Goal: Task Accomplishment & Management: Complete application form

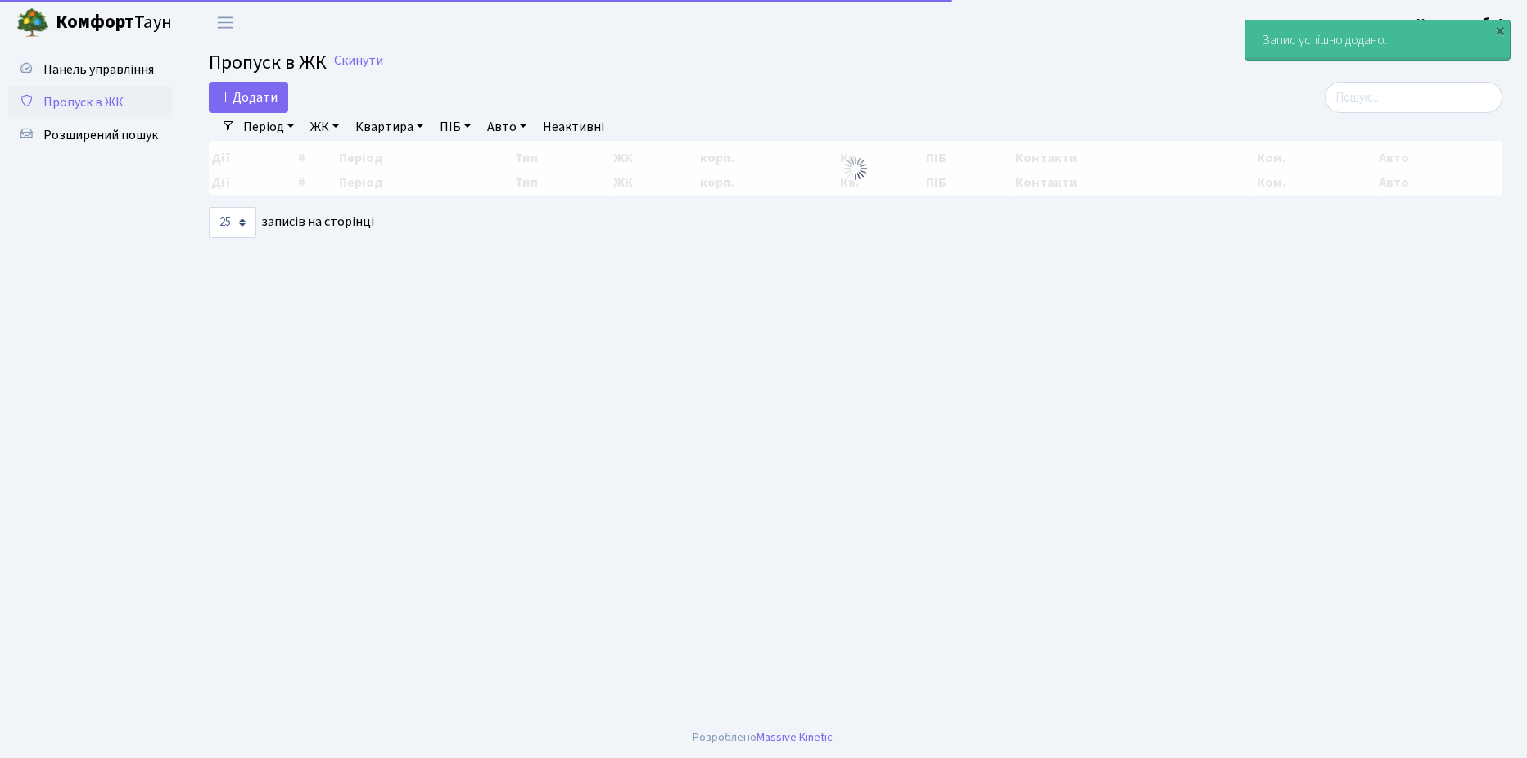
select select "25"
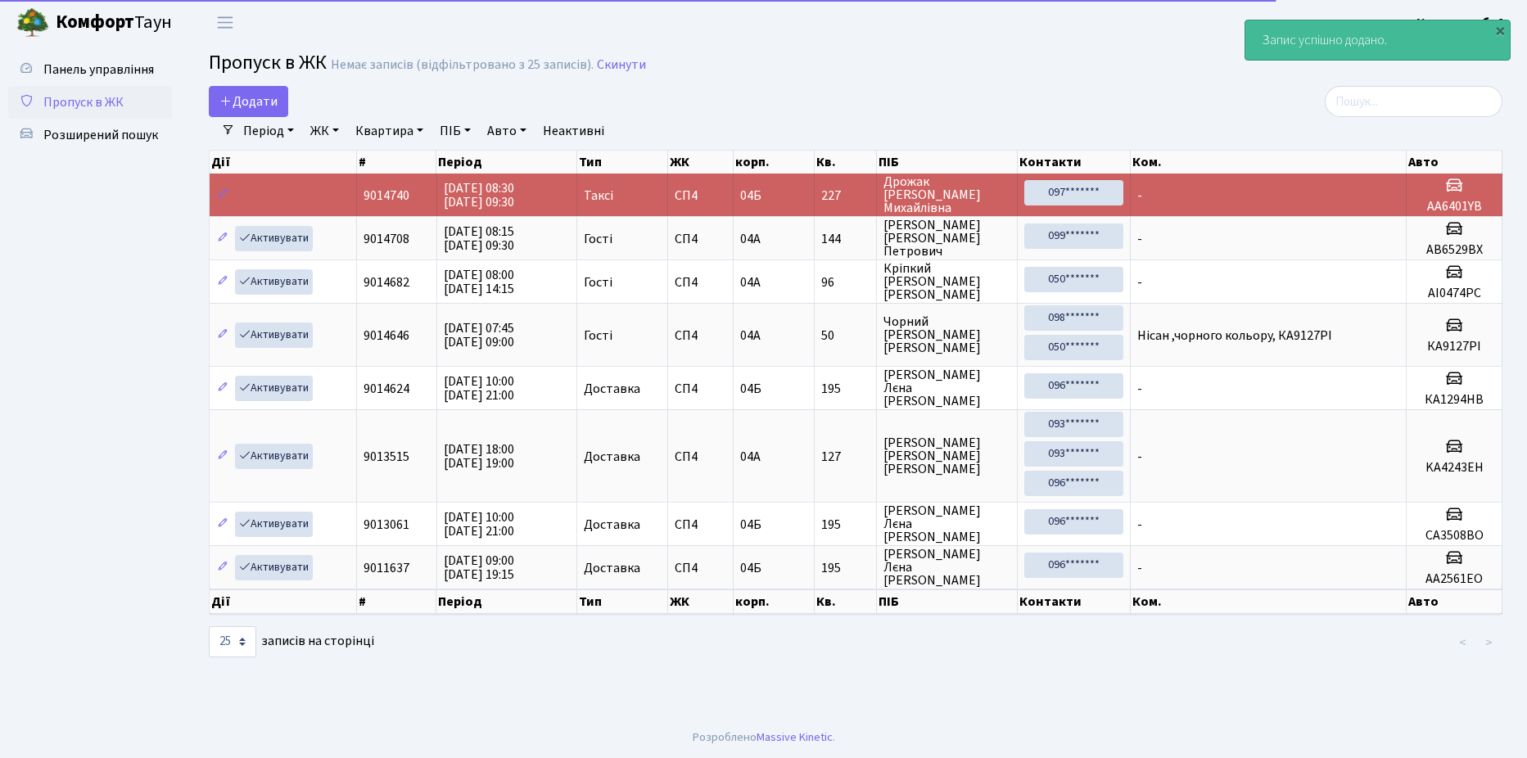
click at [111, 108] on span "Пропуск в ЖК" at bounding box center [83, 102] width 80 height 18
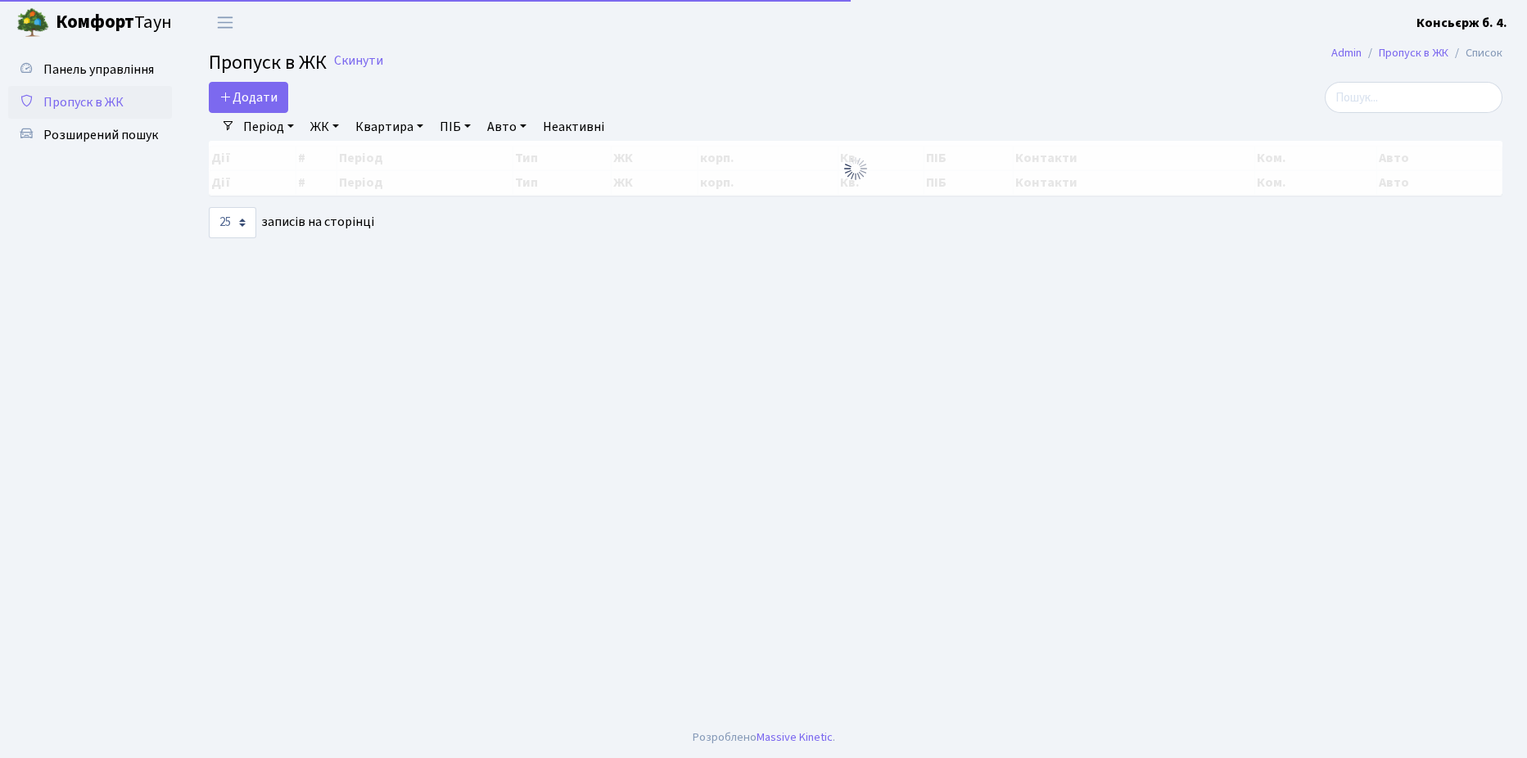
select select "25"
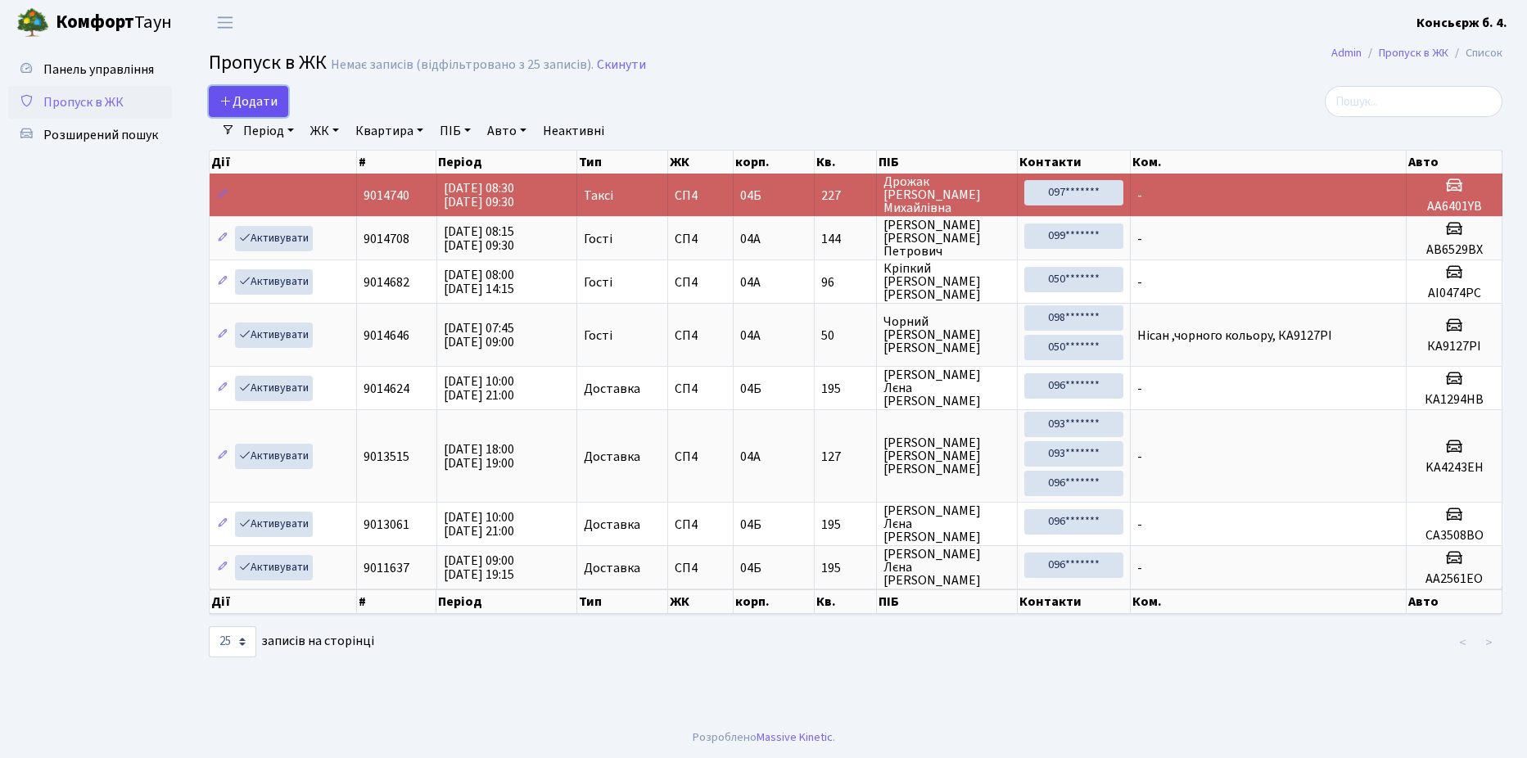
click at [278, 105] on link "Додати" at bounding box center [248, 101] width 79 height 31
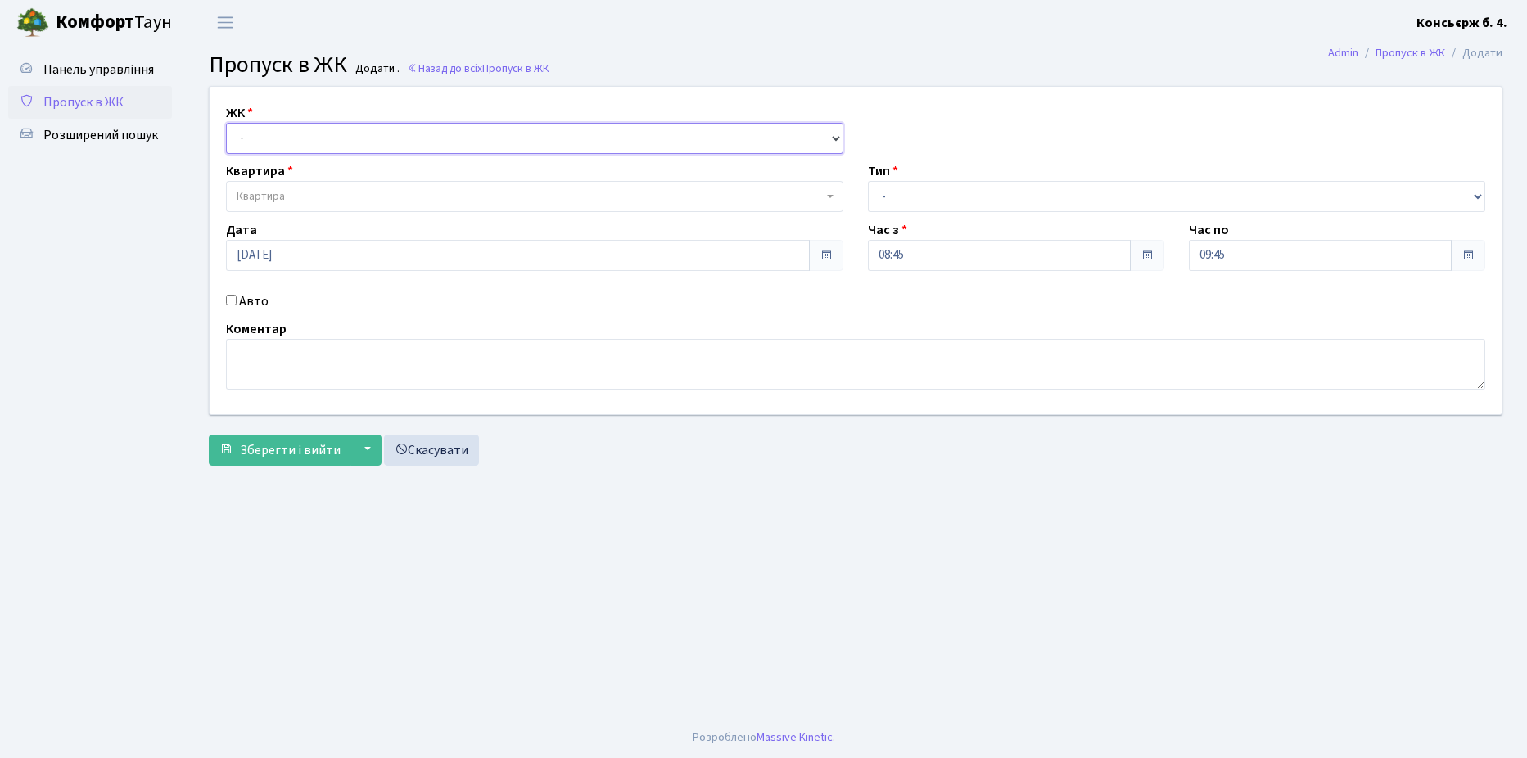
click at [314, 139] on select "- [STREET_ADDRESS]" at bounding box center [534, 138] width 617 height 31
select select "325"
click at [226, 123] on select "- [STREET_ADDRESS]" at bounding box center [534, 138] width 617 height 31
select select
drag, startPoint x: 877, startPoint y: 197, endPoint x: 880, endPoint y: 207, distance: 11.1
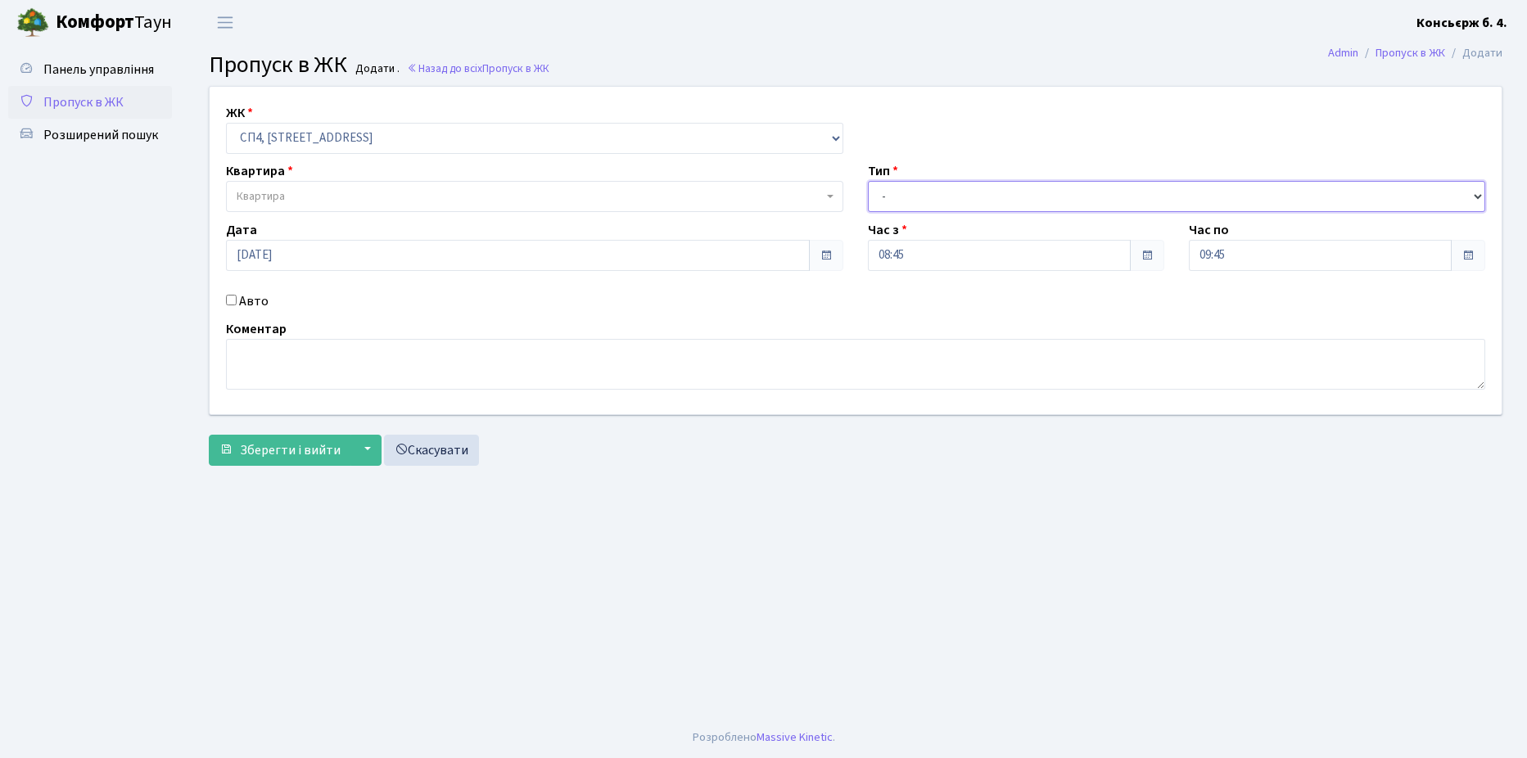
click at [877, 197] on select "- Доставка Таксі Гості Сервіс" at bounding box center [1176, 196] width 617 height 31
click at [868, 181] on select "- Доставка Таксі Гості Сервіс" at bounding box center [1176, 196] width 617 height 31
click at [274, 208] on span "Квартира" at bounding box center [534, 196] width 617 height 31
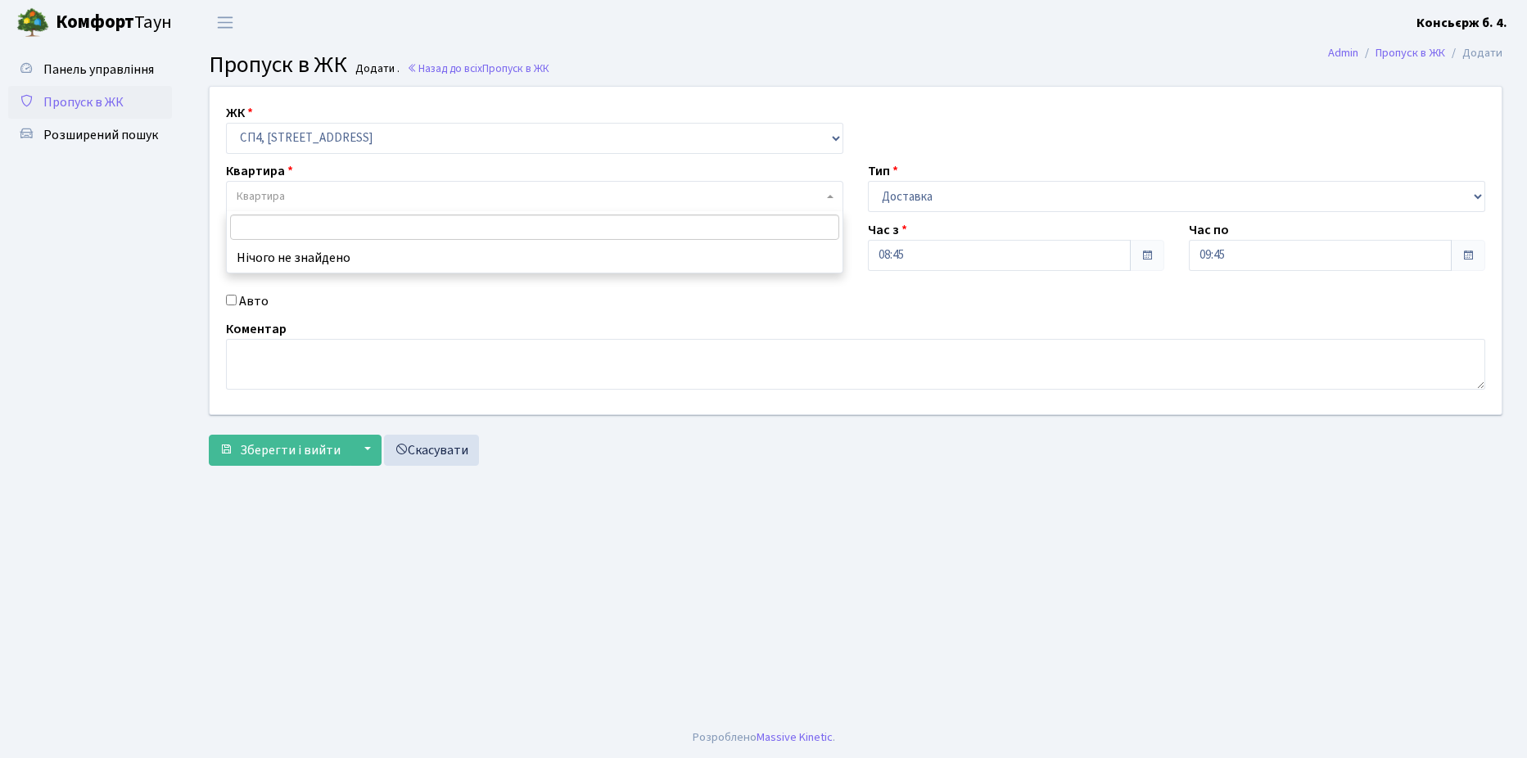
click at [305, 215] on input "search" at bounding box center [534, 227] width 609 height 25
click at [133, 283] on ul "Панель управління Пропуск в ЖК Розширений пошук" at bounding box center [90, 381] width 164 height 656
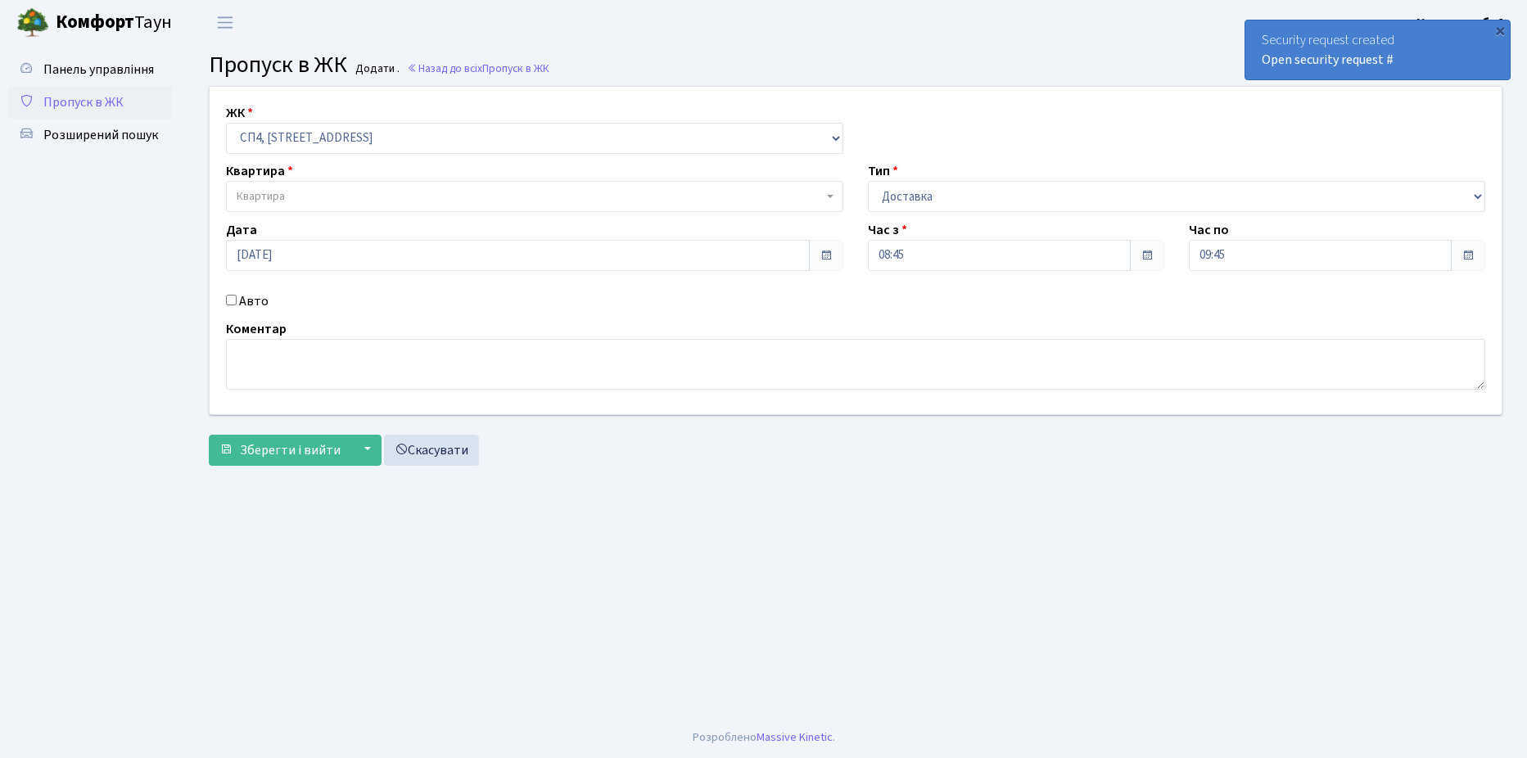
click at [347, 201] on span "Квартира" at bounding box center [530, 196] width 586 height 16
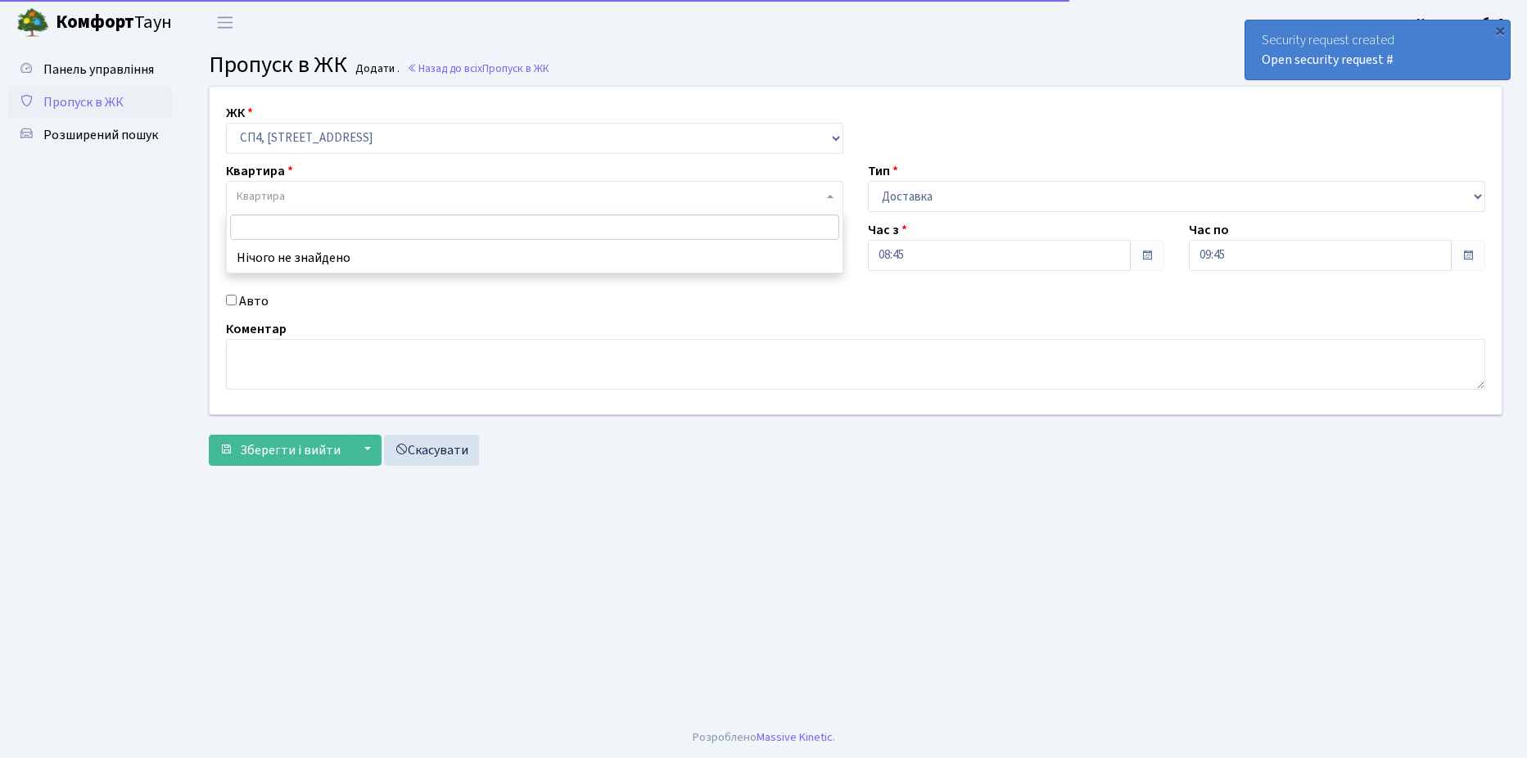
click at [348, 201] on span "Квартира" at bounding box center [530, 196] width 586 height 16
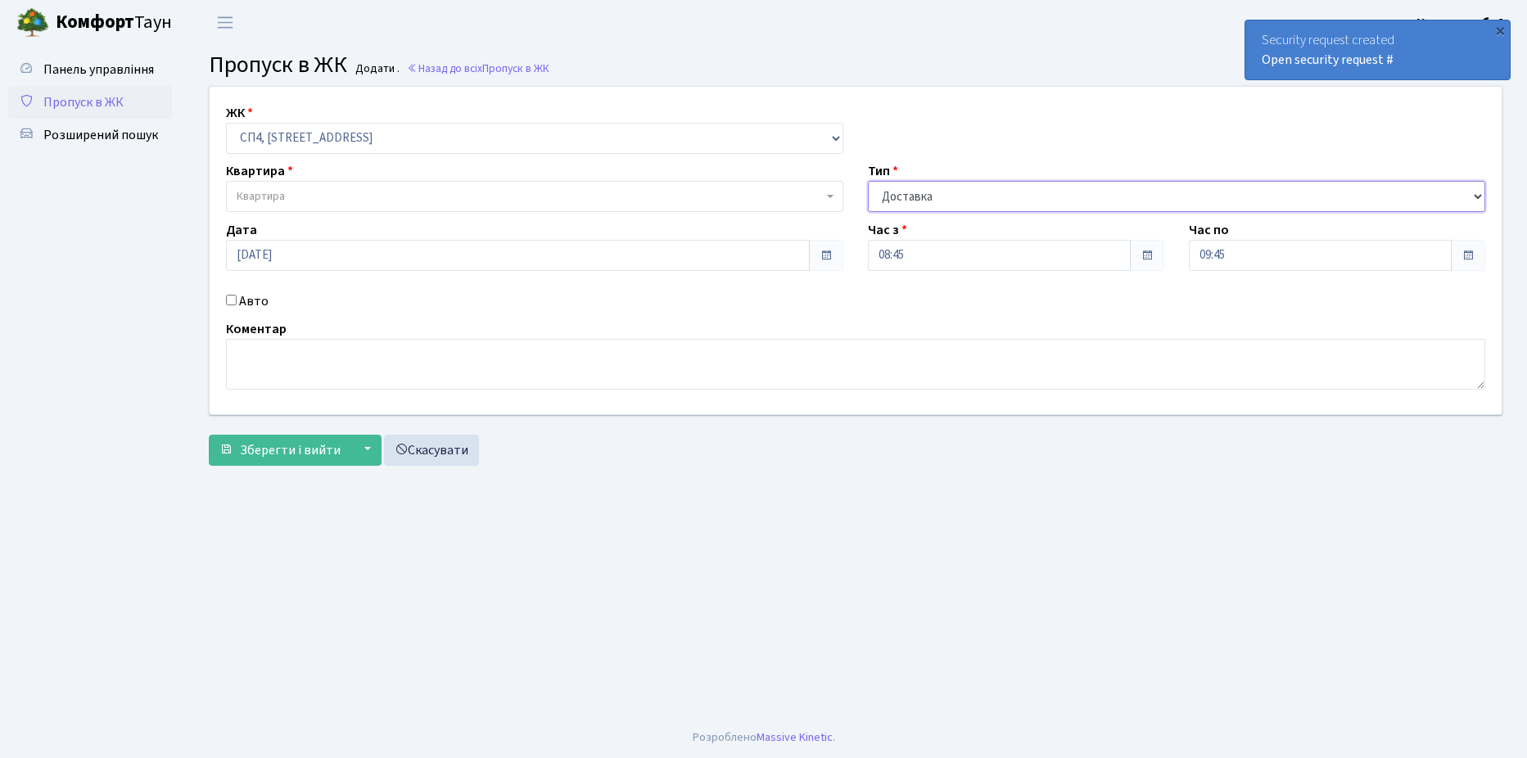
click at [935, 192] on select "- Доставка Таксі Гості Сервіс" at bounding box center [1176, 196] width 617 height 31
select select "2"
click at [868, 181] on select "- Доставка Таксі Гості Сервіс" at bounding box center [1176, 196] width 617 height 31
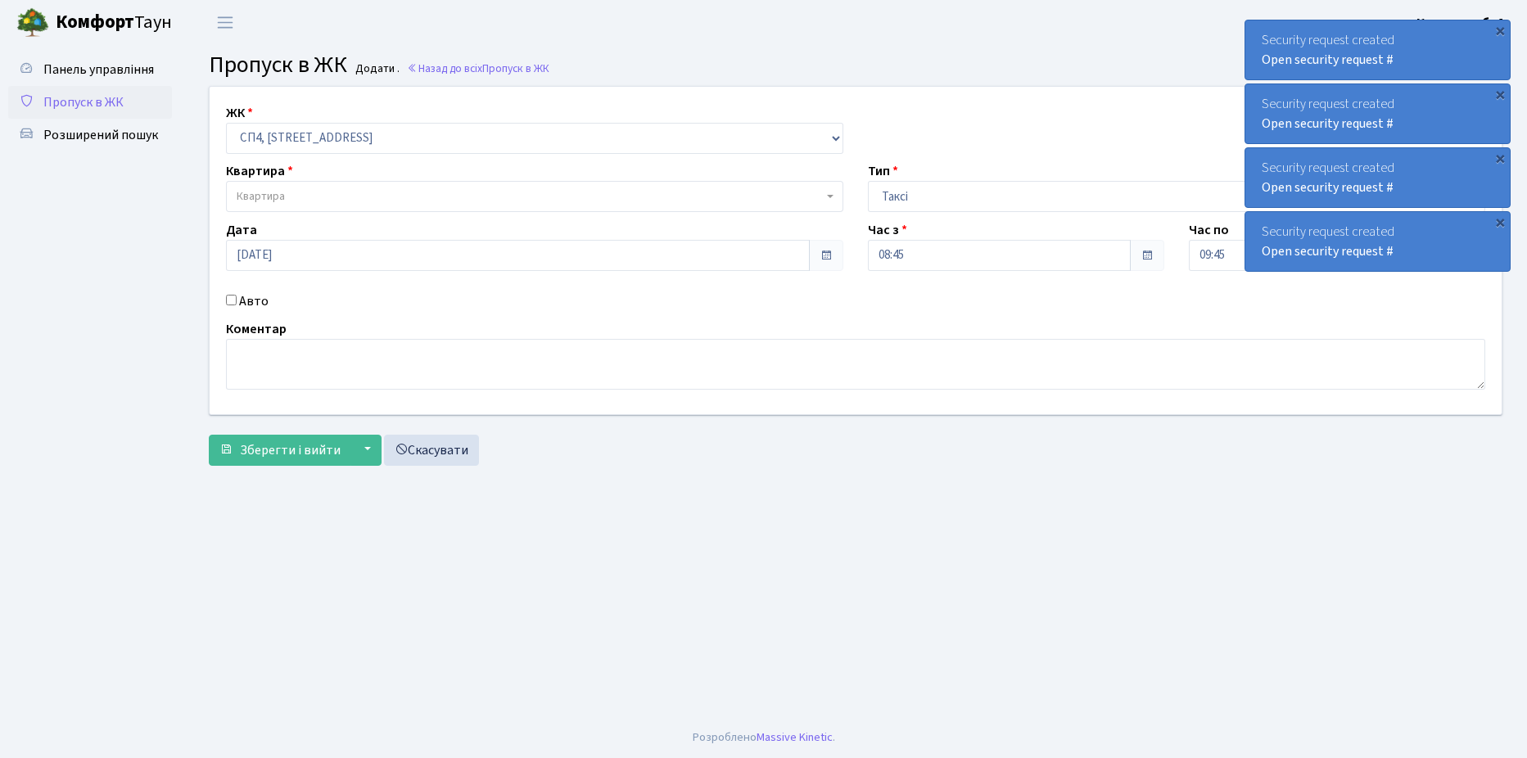
click at [151, 91] on link "Пропуск в ЖК" at bounding box center [90, 102] width 164 height 33
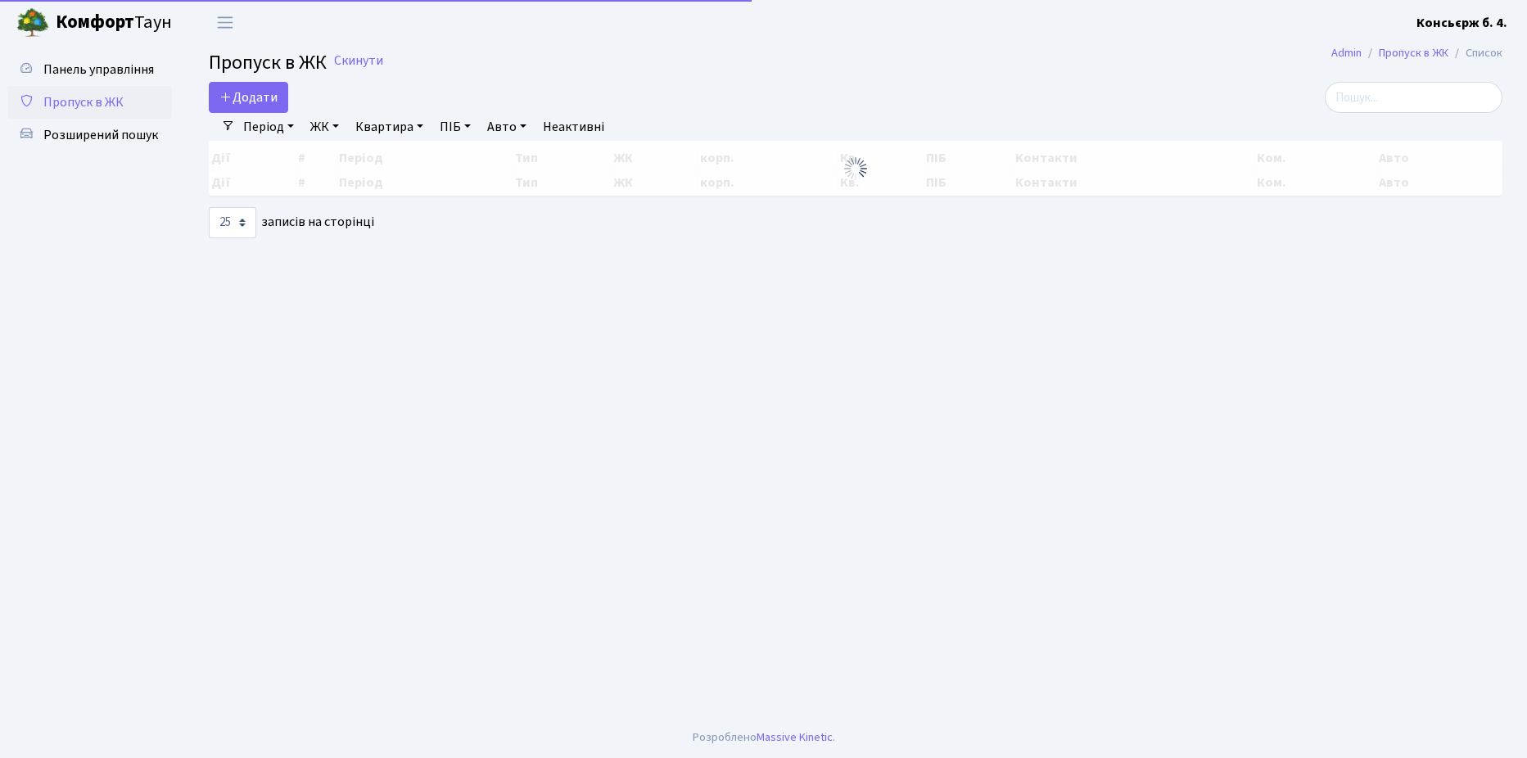
select select "25"
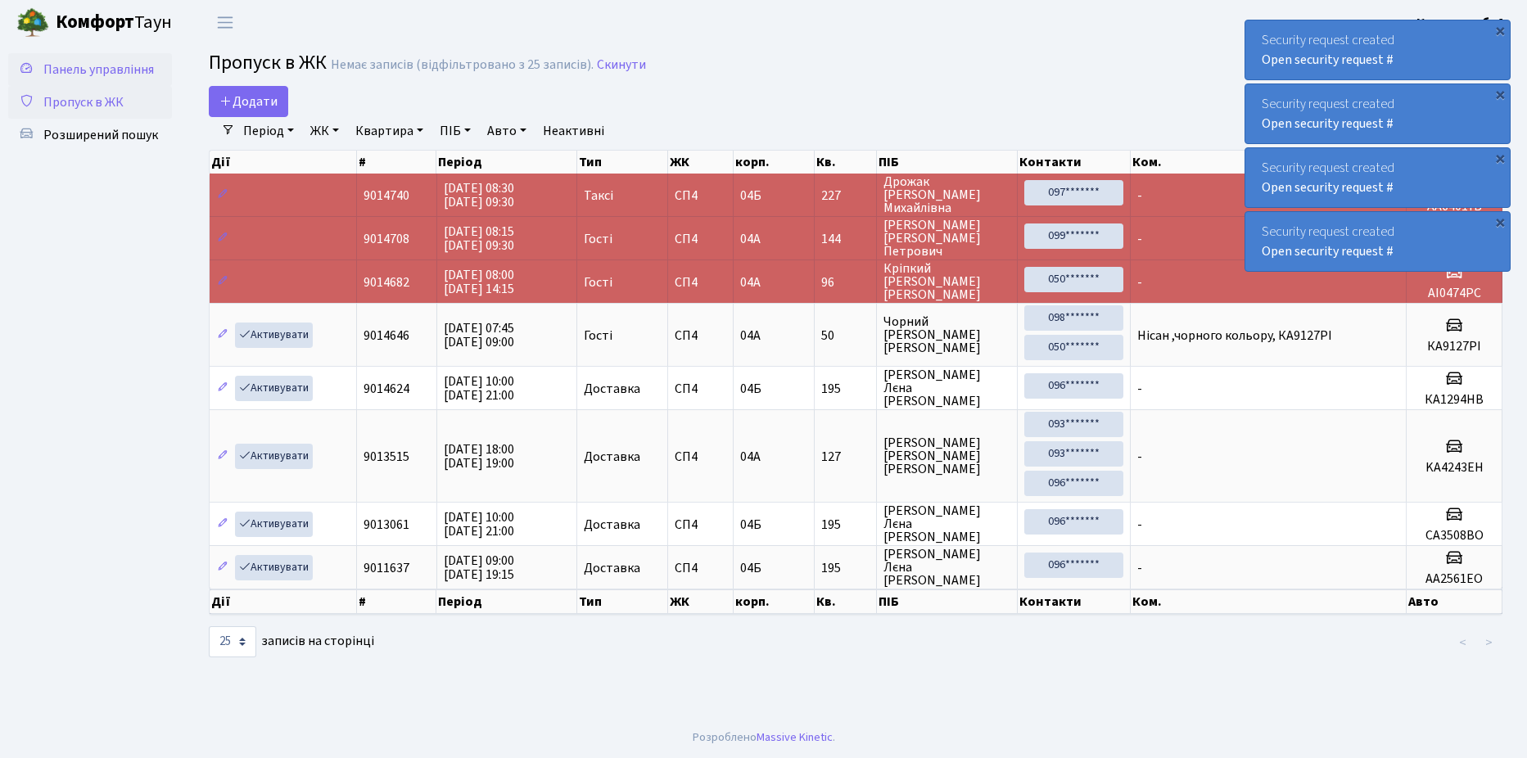
click at [127, 77] on span "Панель управління" at bounding box center [98, 70] width 111 height 18
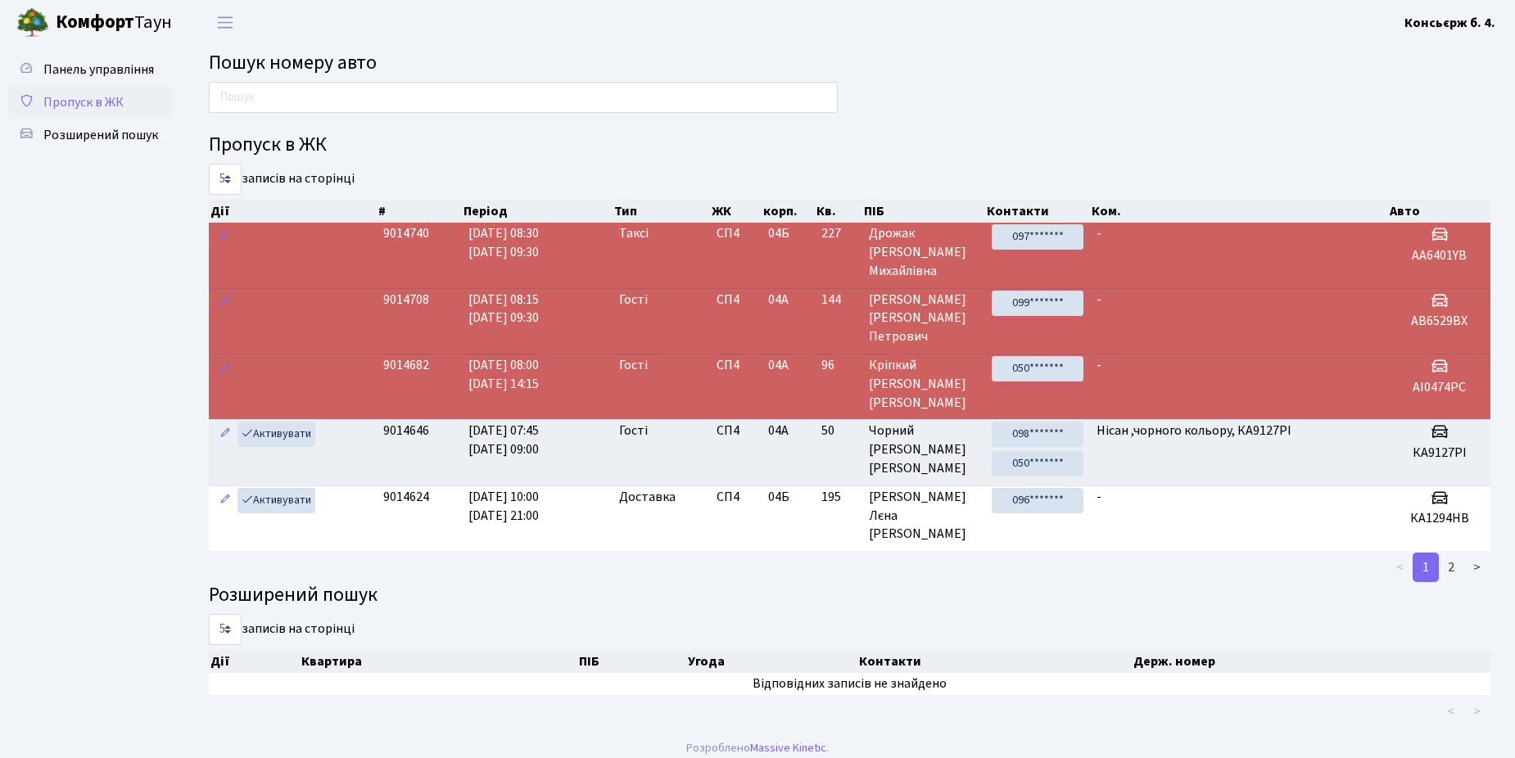
click at [116, 113] on link "Пропуск в ЖК" at bounding box center [90, 102] width 164 height 33
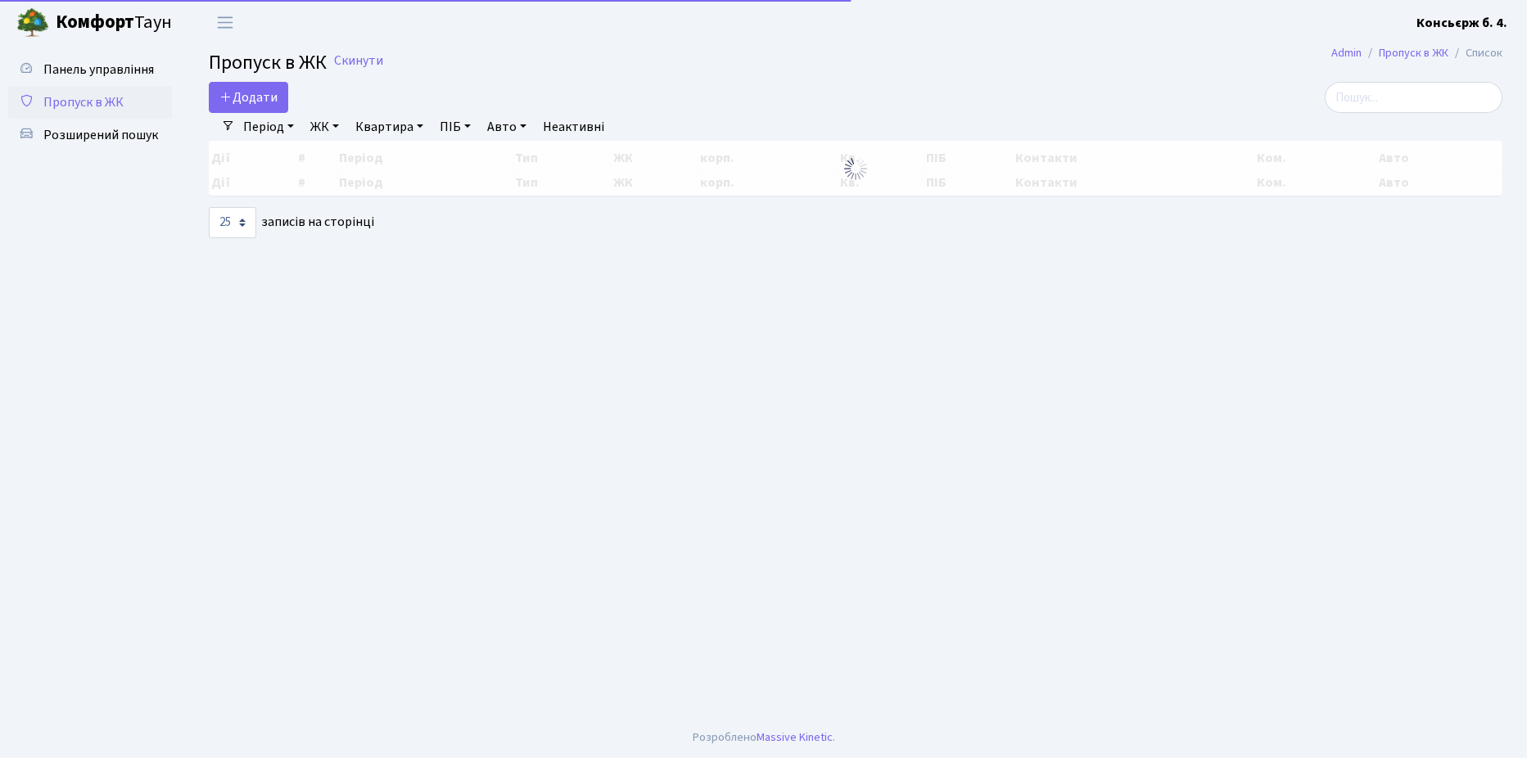
select select "25"
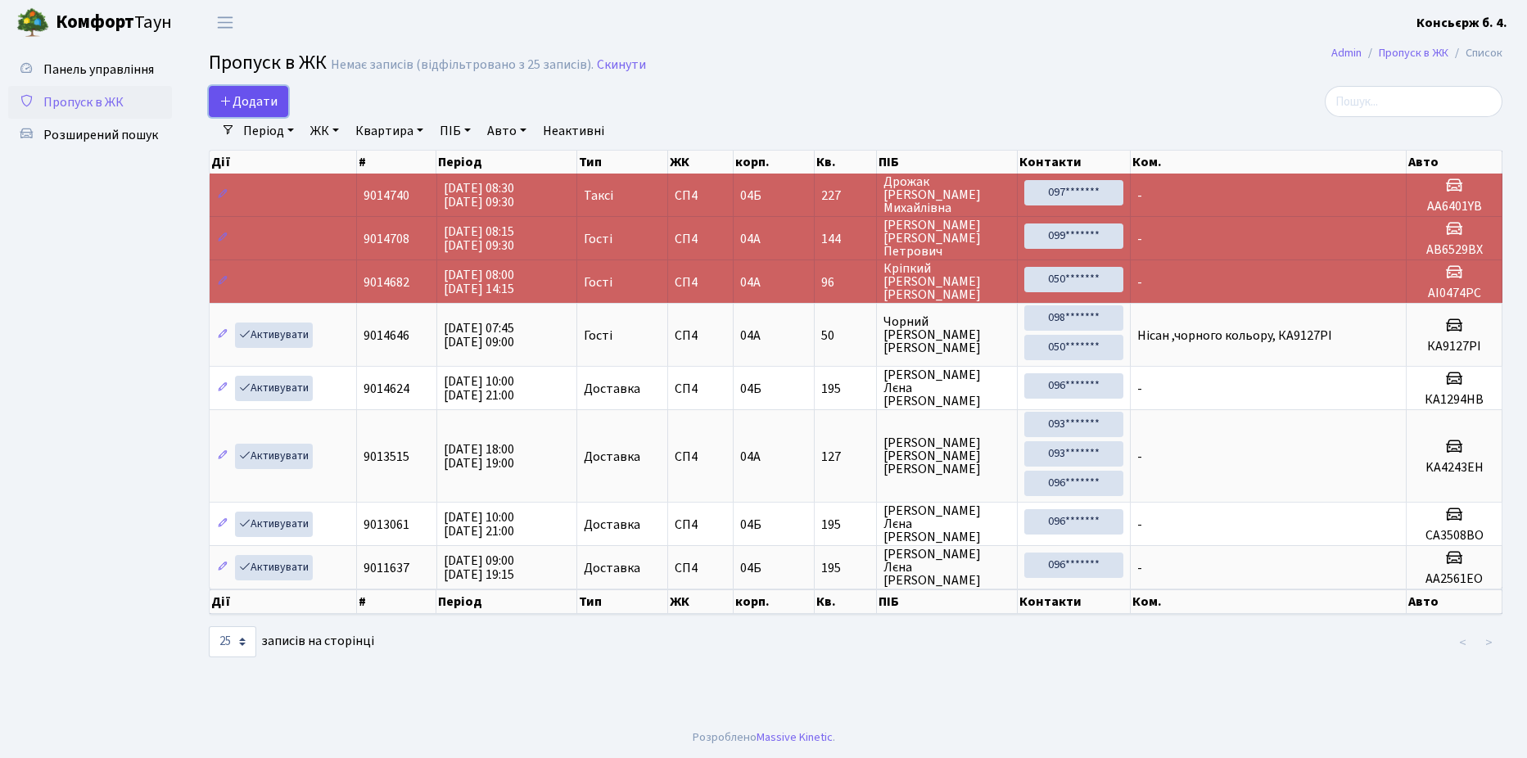
click at [256, 101] on span "Додати" at bounding box center [248, 102] width 58 height 18
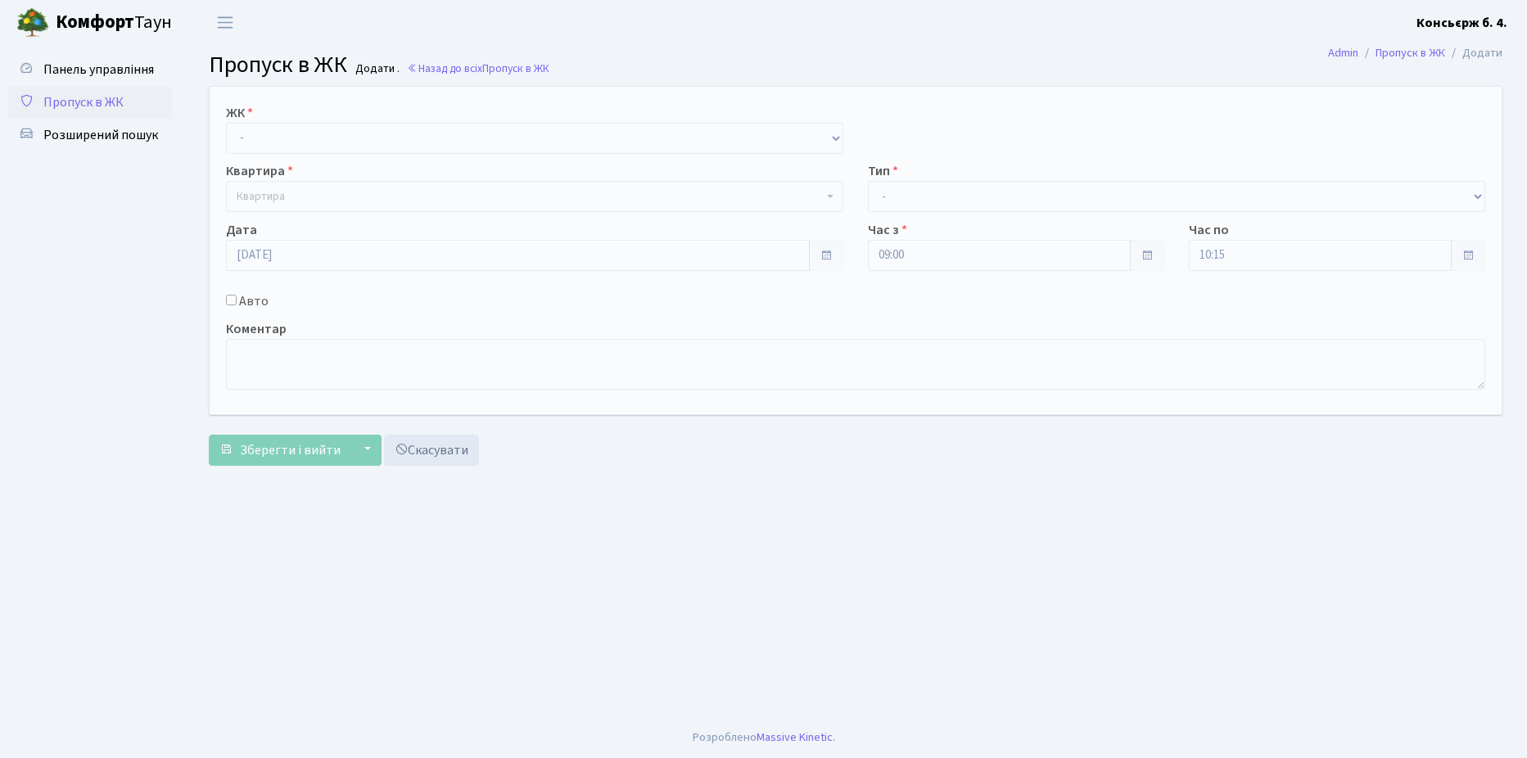
click at [168, 111] on link "Пропуск в ЖК" at bounding box center [90, 102] width 164 height 33
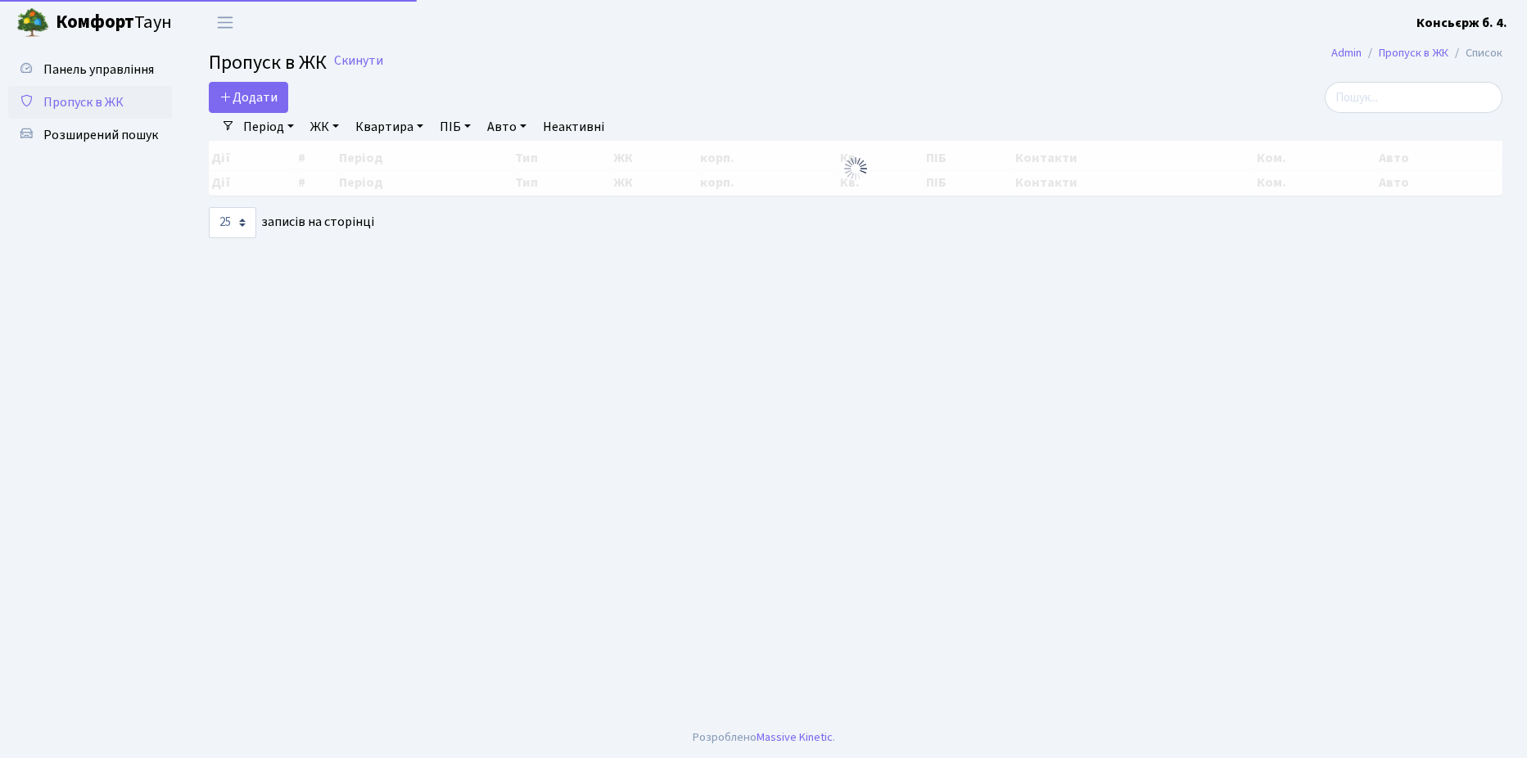
select select "25"
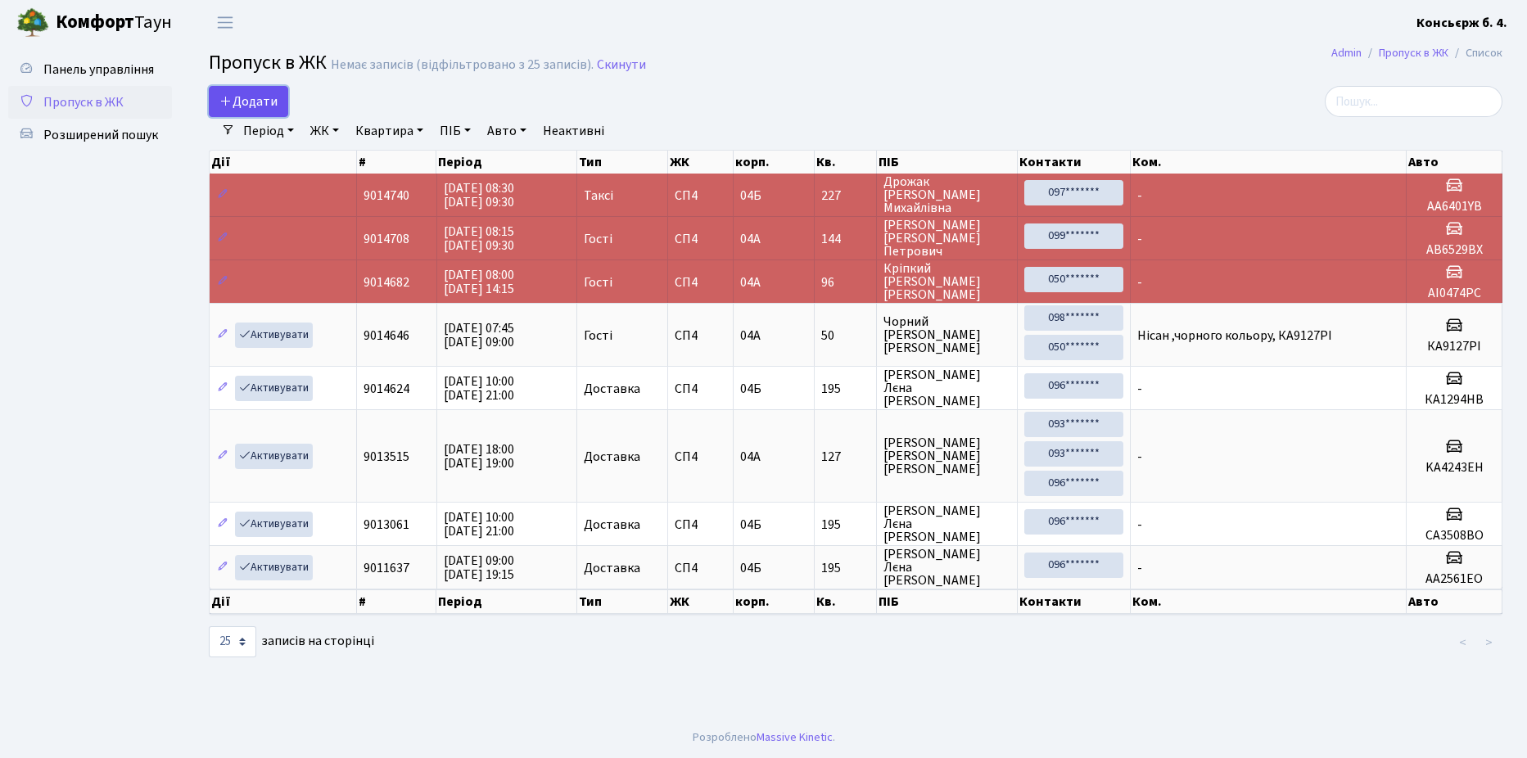
click at [258, 93] on span "Додати" at bounding box center [248, 102] width 58 height 18
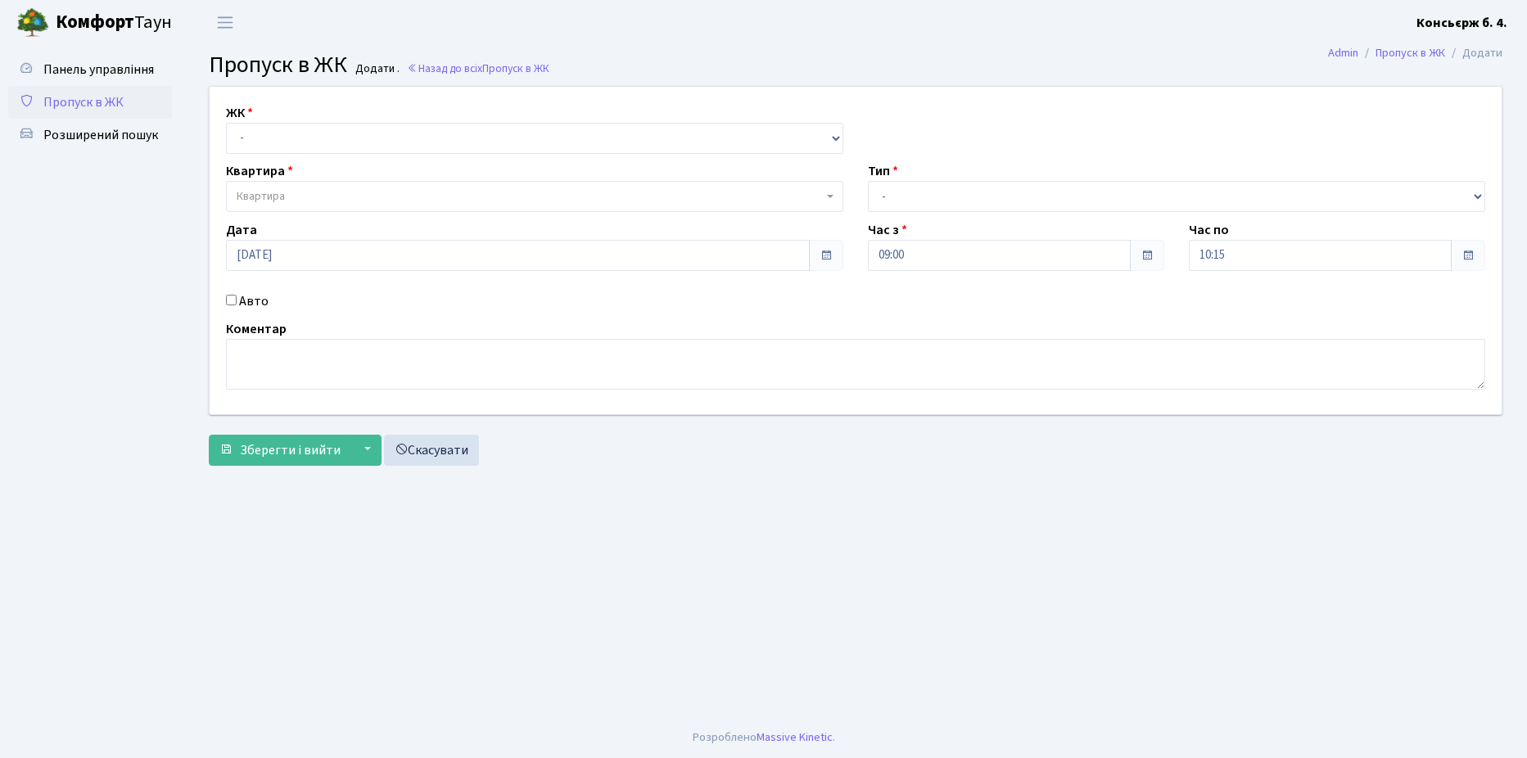
click at [290, 188] on span "Квартира" at bounding box center [530, 196] width 586 height 16
click at [156, 183] on ul "Панель управління Пропуск в ЖК Розширений пошук" at bounding box center [90, 381] width 164 height 656
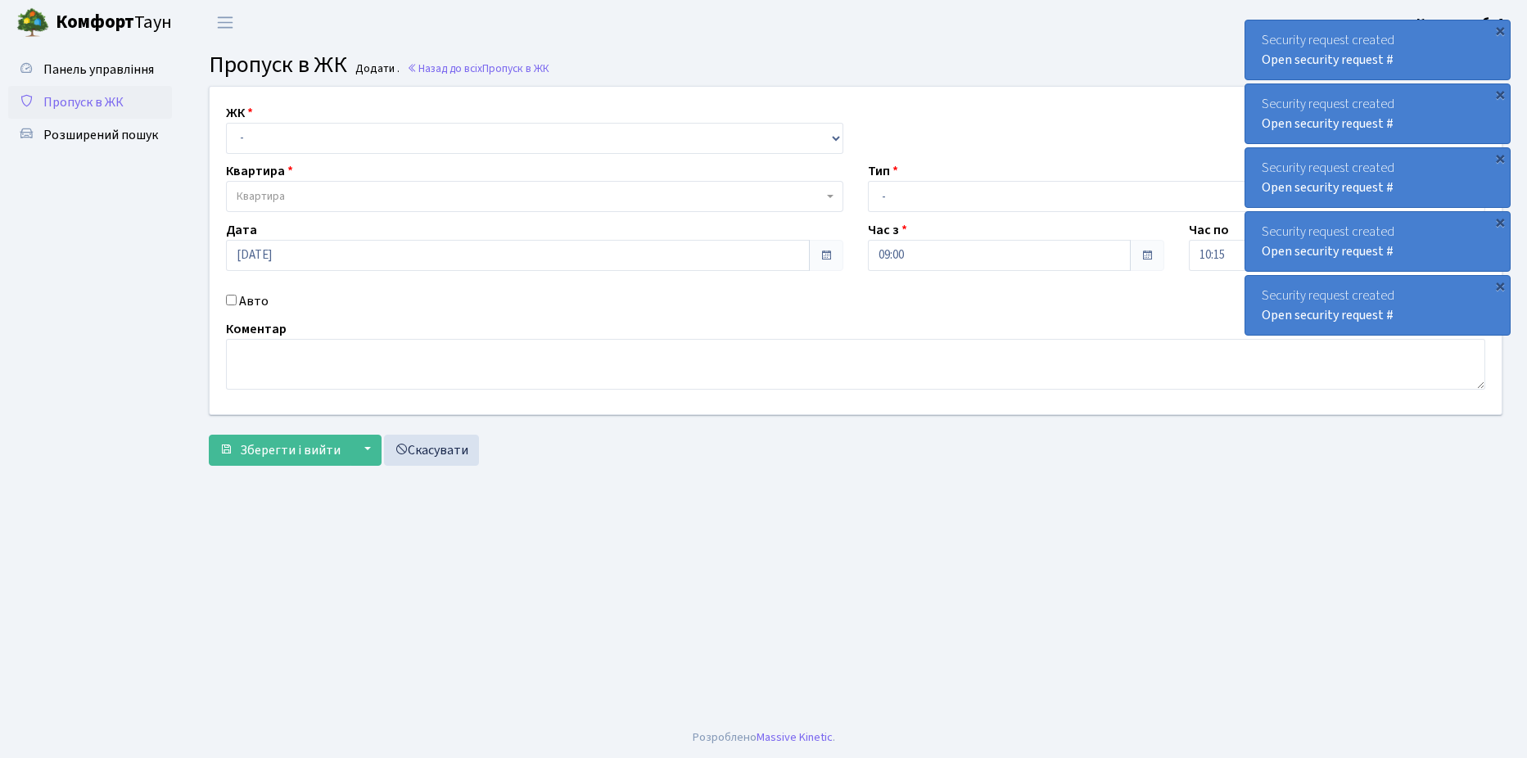
click at [102, 105] on span "Пропуск в ЖК" at bounding box center [83, 102] width 80 height 18
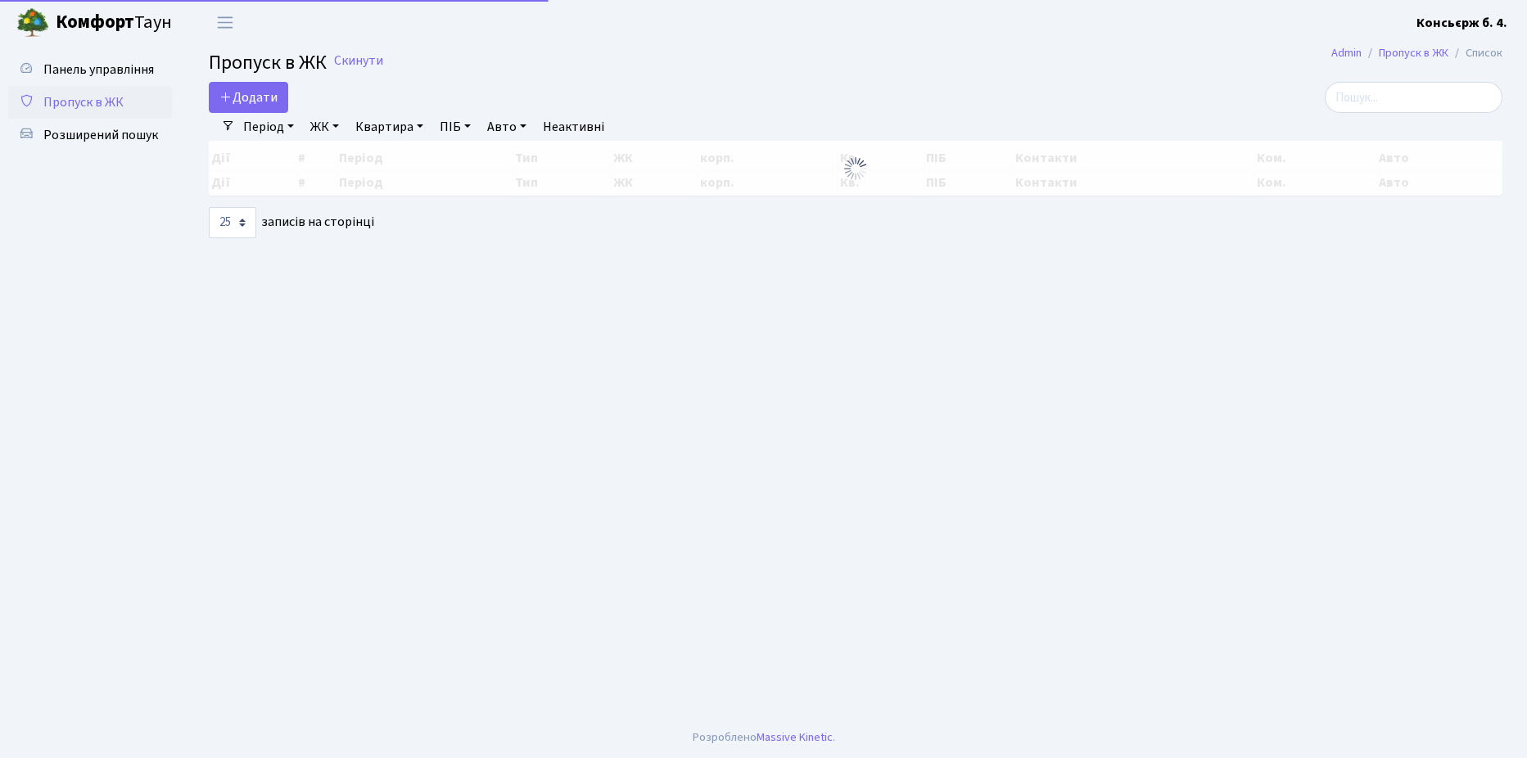
select select "25"
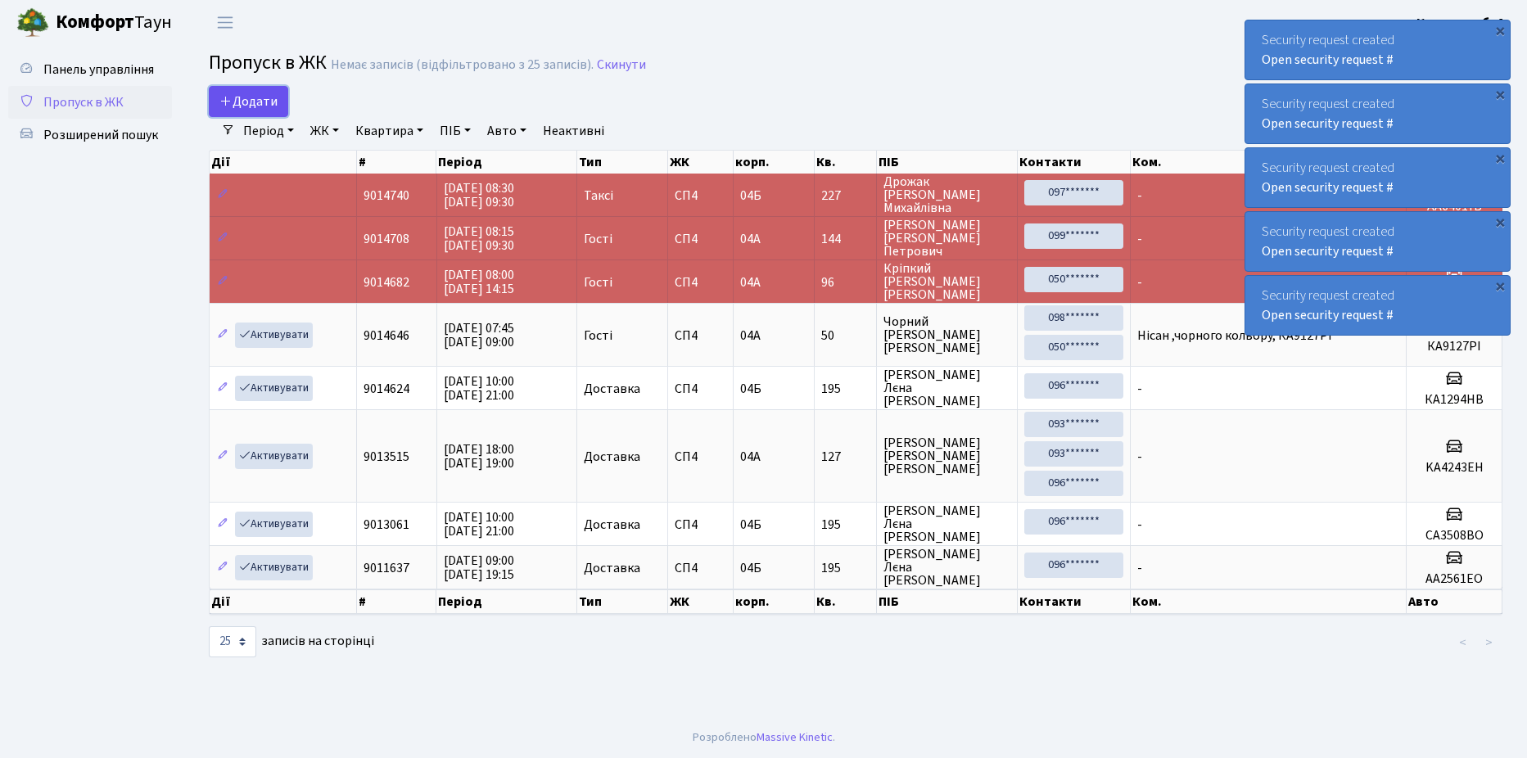
click at [251, 99] on span "Додати" at bounding box center [248, 102] width 58 height 18
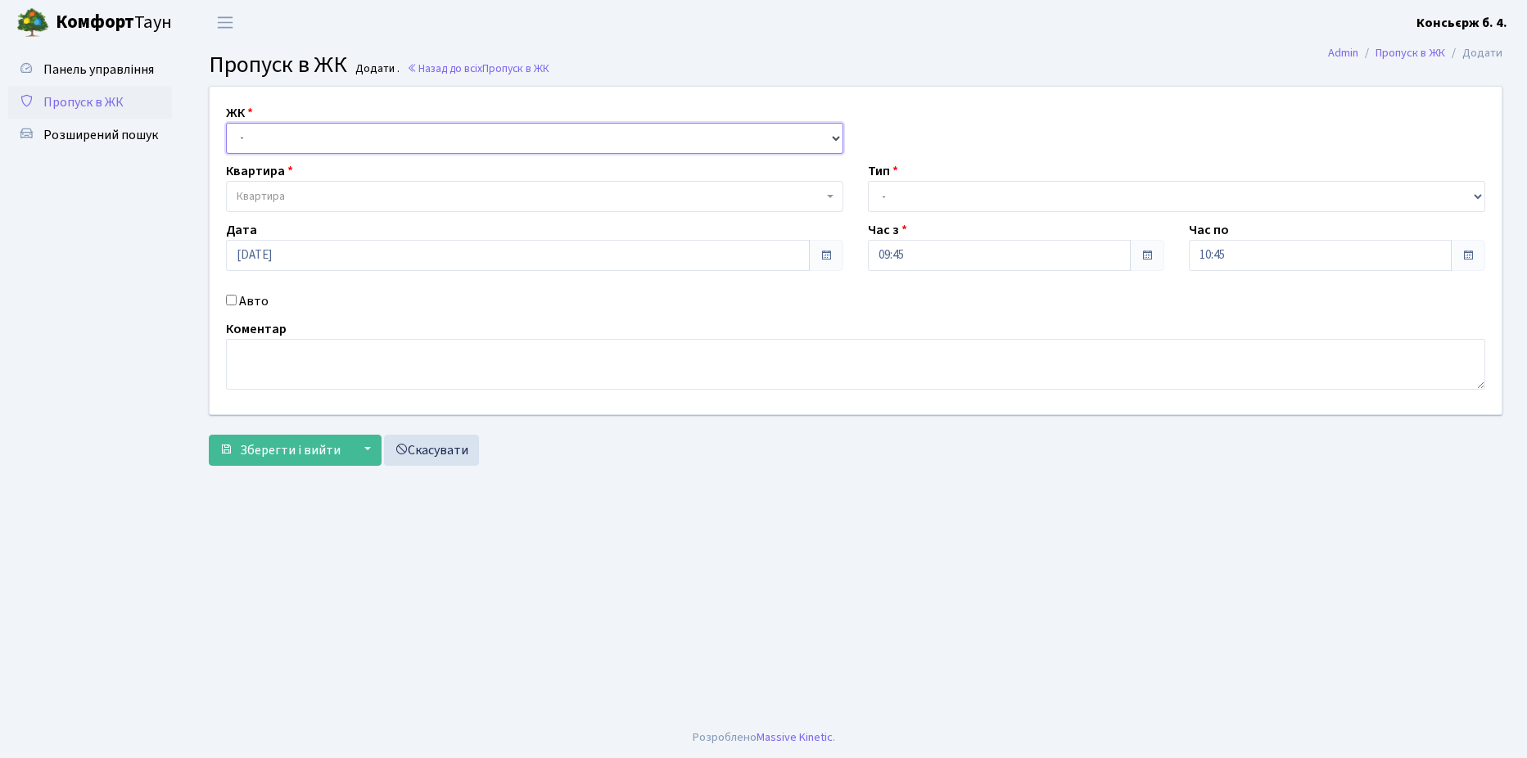
drag, startPoint x: 285, startPoint y: 142, endPoint x: 294, endPoint y: 155, distance: 15.2
click at [285, 142] on select "- СП4, Столичне шосе, 5" at bounding box center [534, 138] width 617 height 31
select select "325"
click at [226, 123] on select "- СП4, Столичне шосе, 5" at bounding box center [534, 138] width 617 height 31
select select
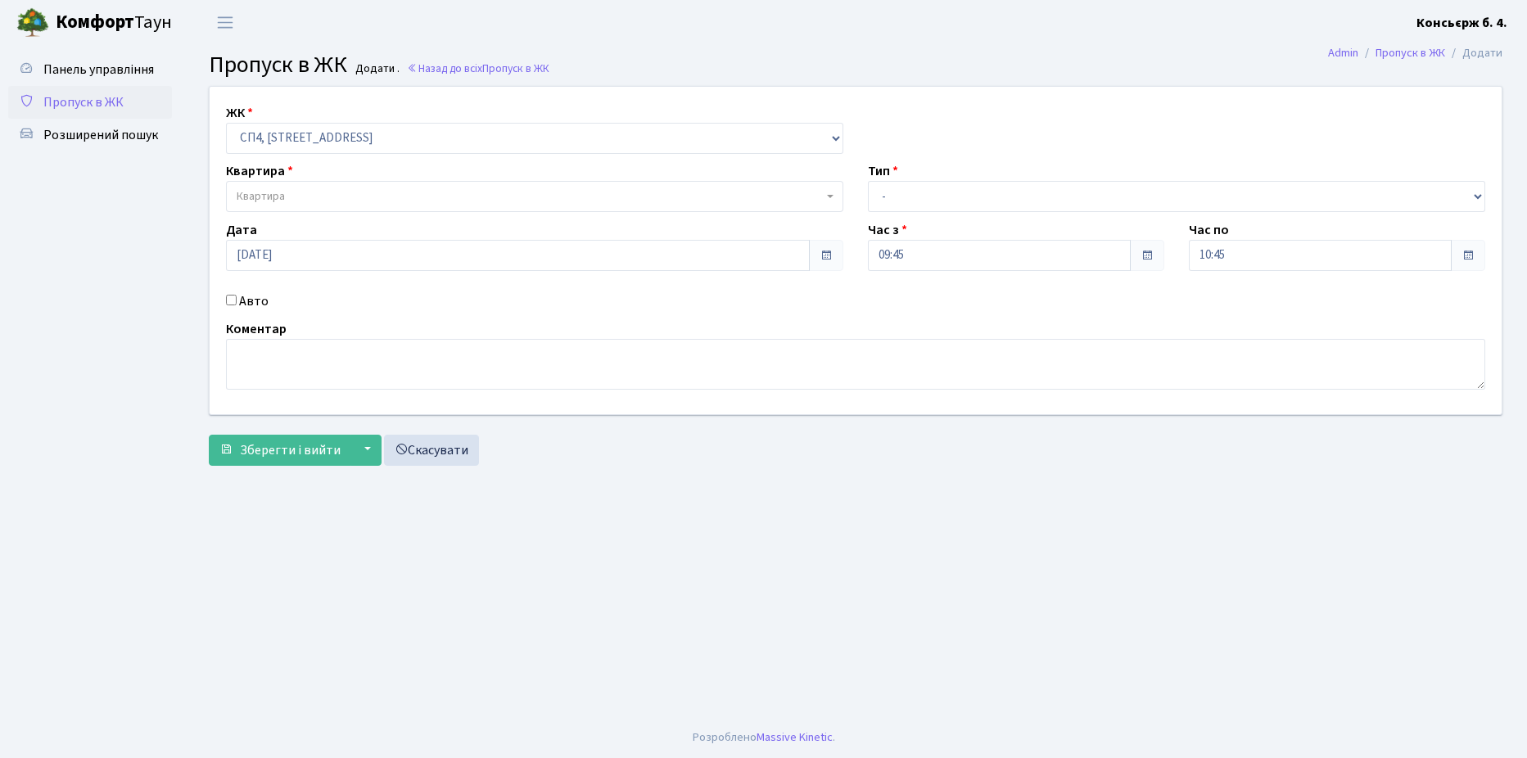
click at [303, 188] on span "Квартира" at bounding box center [530, 196] width 586 height 16
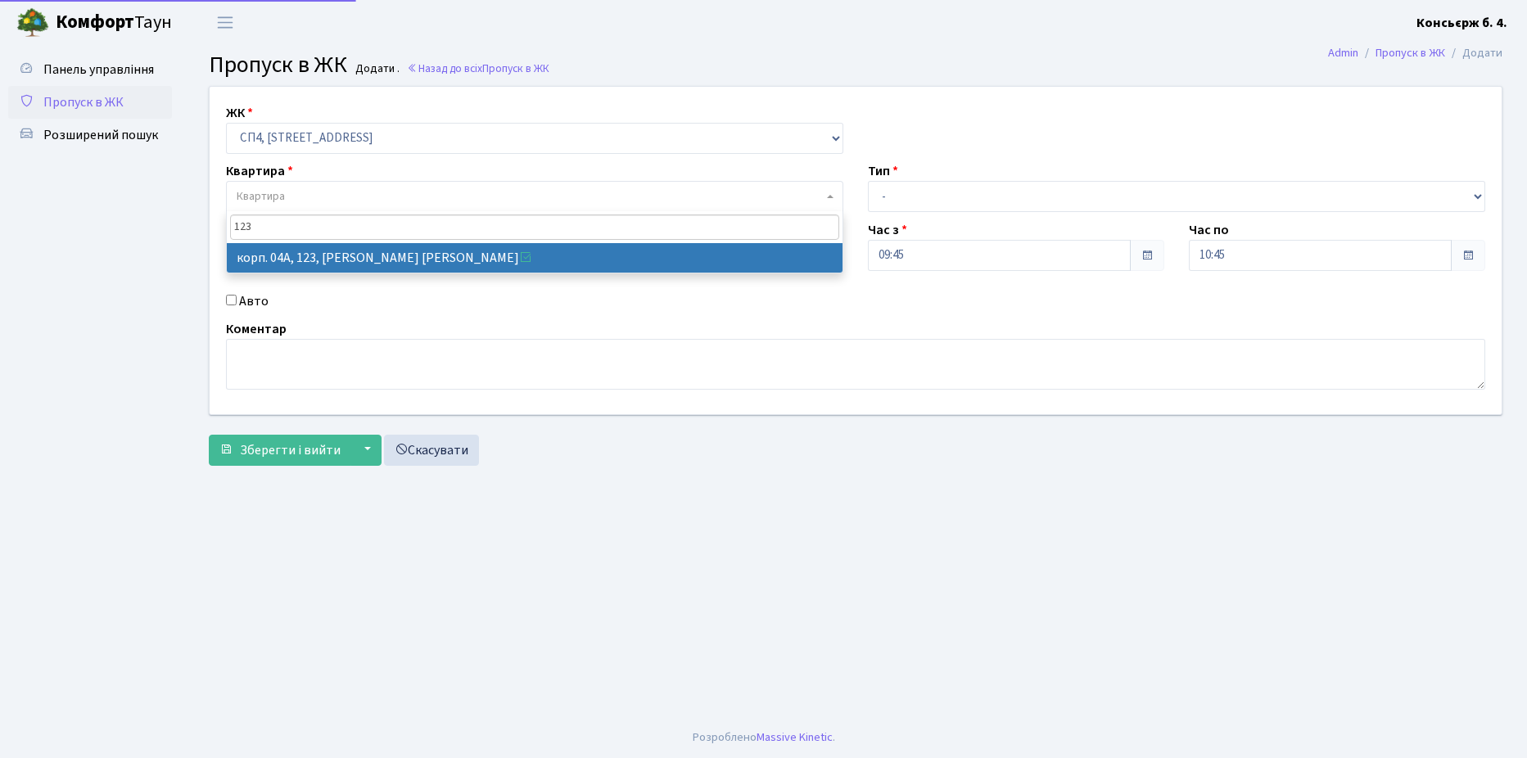
type input "123"
select select "21151"
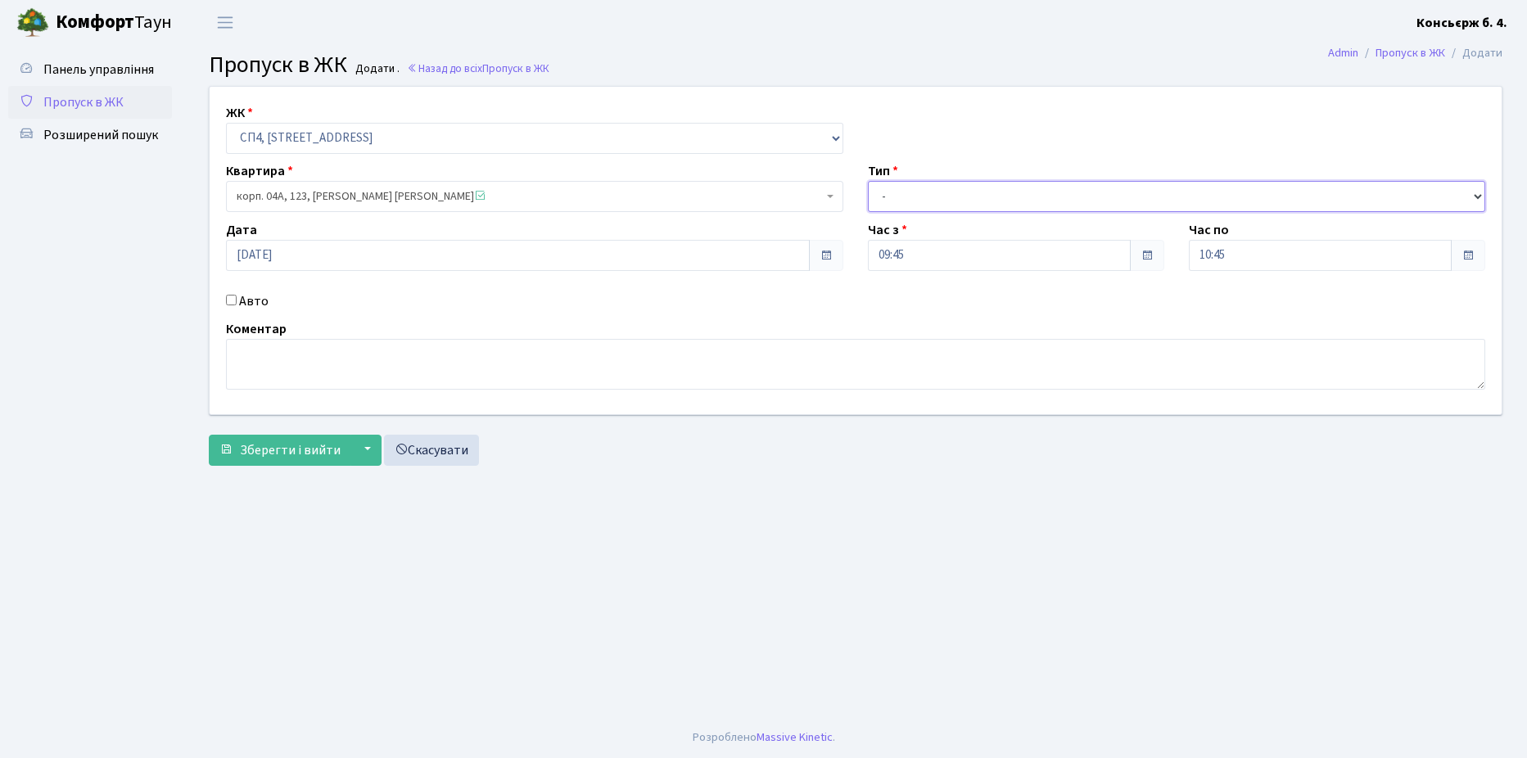
click at [929, 201] on select "- Доставка Таксі Гості Сервіс" at bounding box center [1176, 196] width 617 height 31
select select "18"
click at [868, 181] on select "- Доставка Таксі Гості Сервіс" at bounding box center [1176, 196] width 617 height 31
click at [240, 296] on label "Авто" at bounding box center [253, 302] width 29 height 20
click at [237, 296] on input "Авто" at bounding box center [231, 300] width 11 height 11
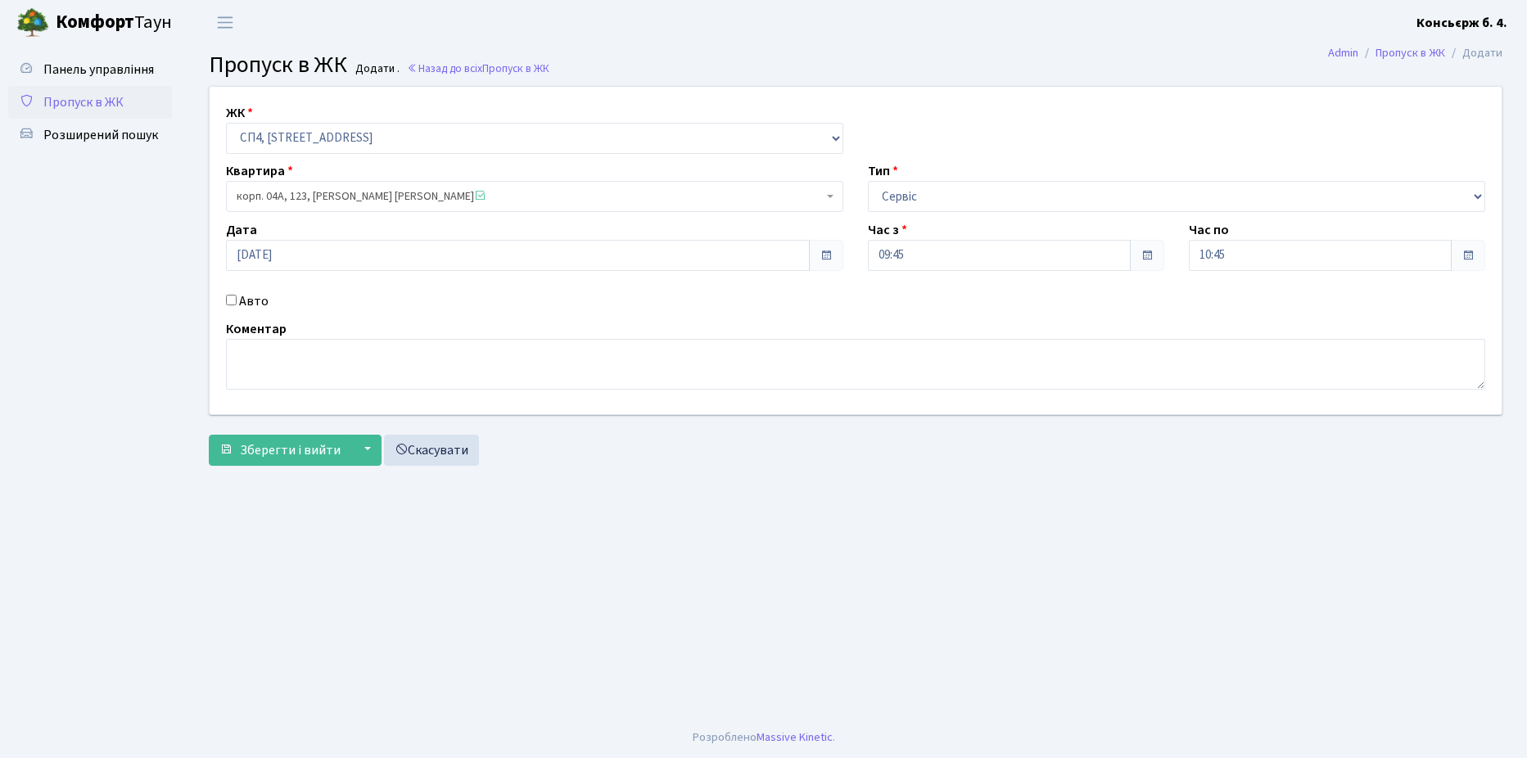
checkbox input "true"
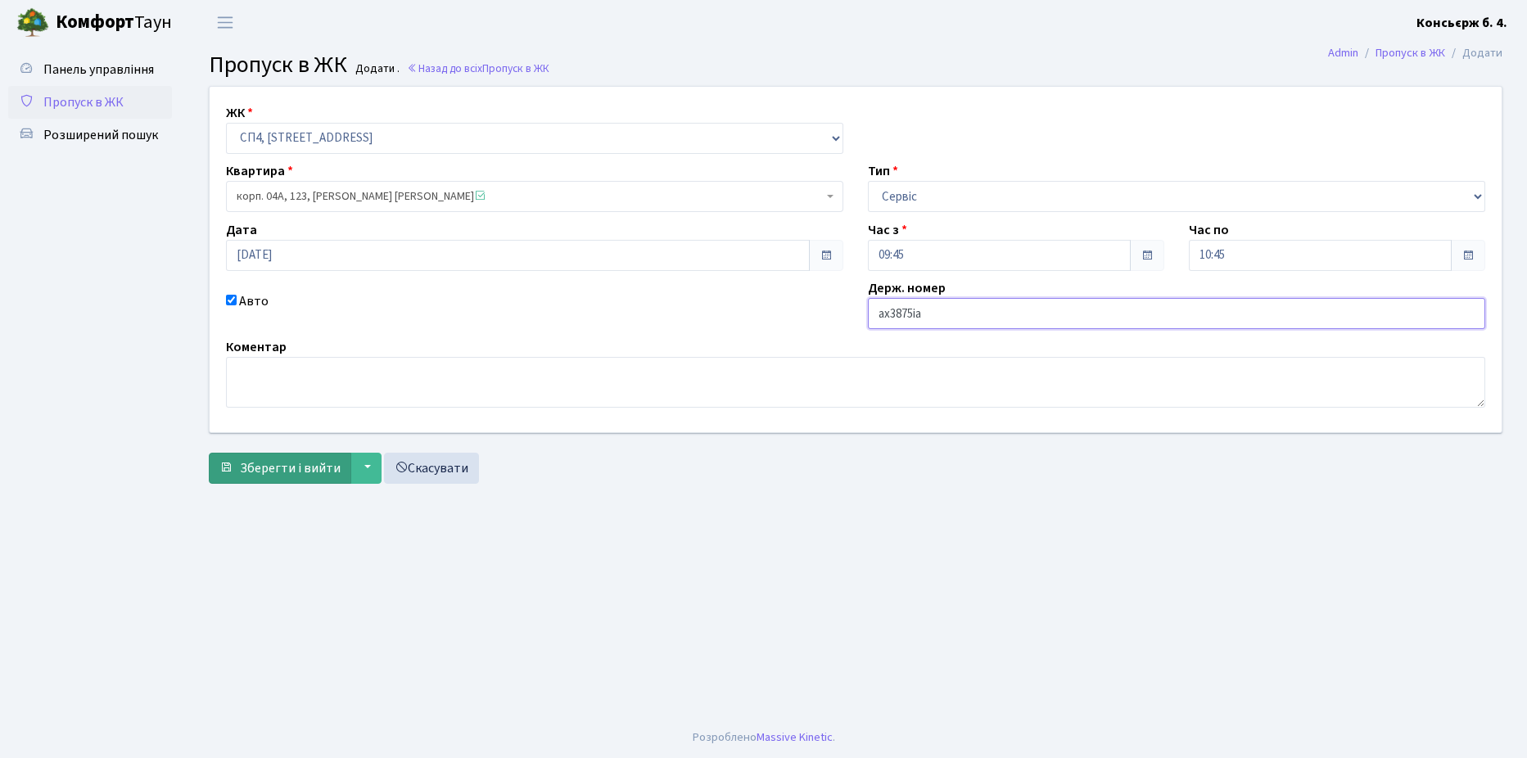
type input "ax3875ia"
click at [307, 469] on span "Зберегти і вийти" at bounding box center [290, 468] width 101 height 18
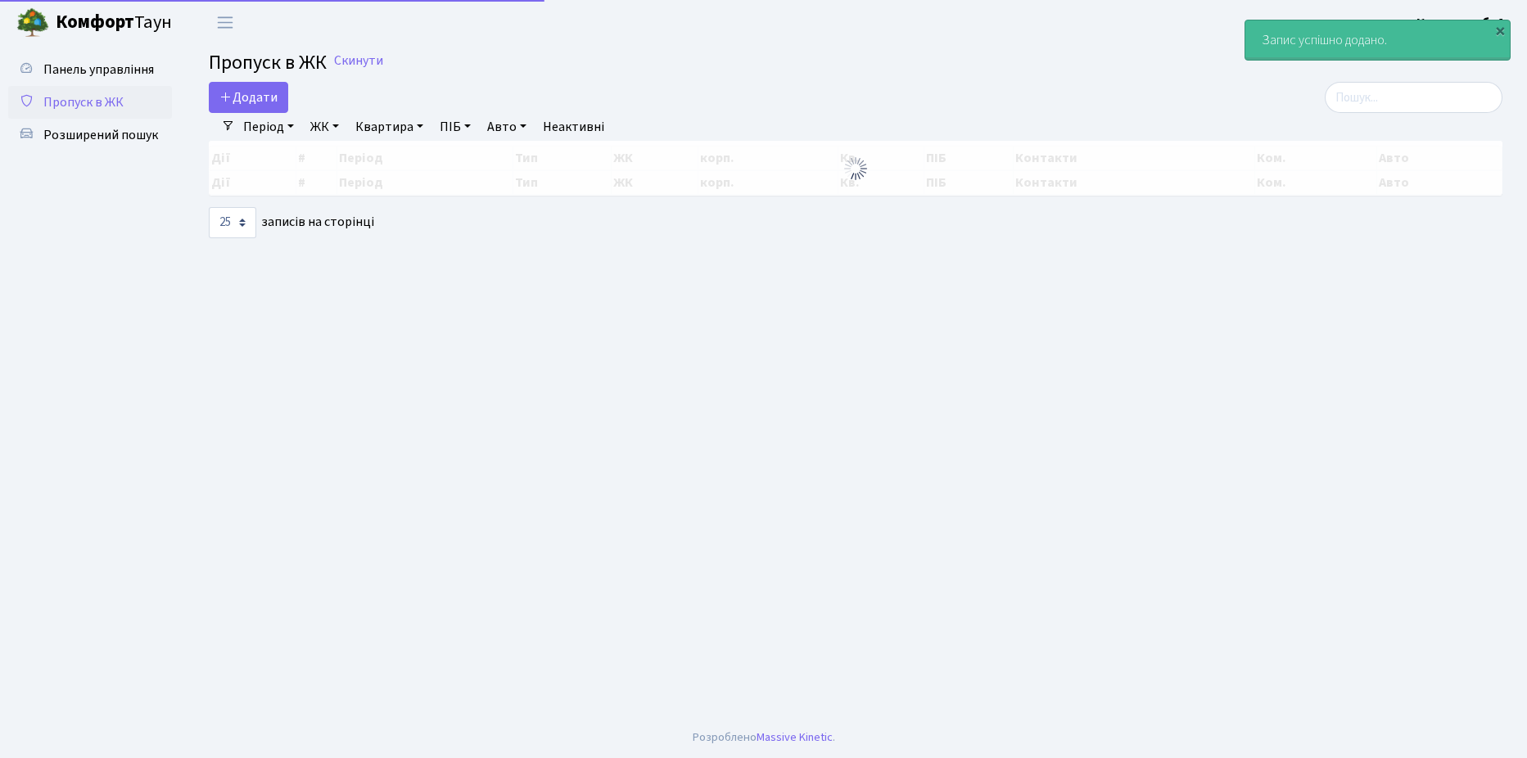
select select "25"
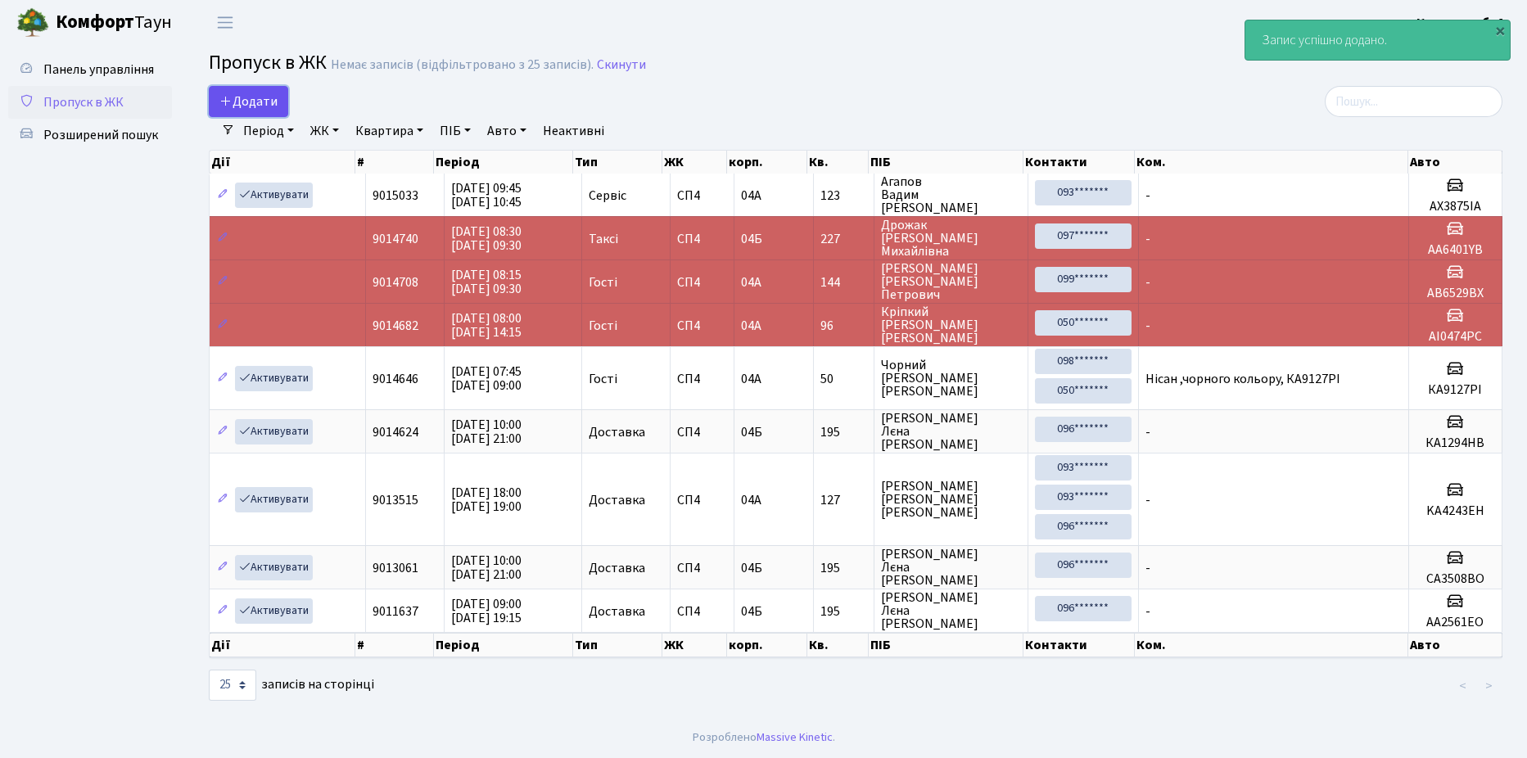
click at [236, 97] on span "Додати" at bounding box center [248, 102] width 58 height 18
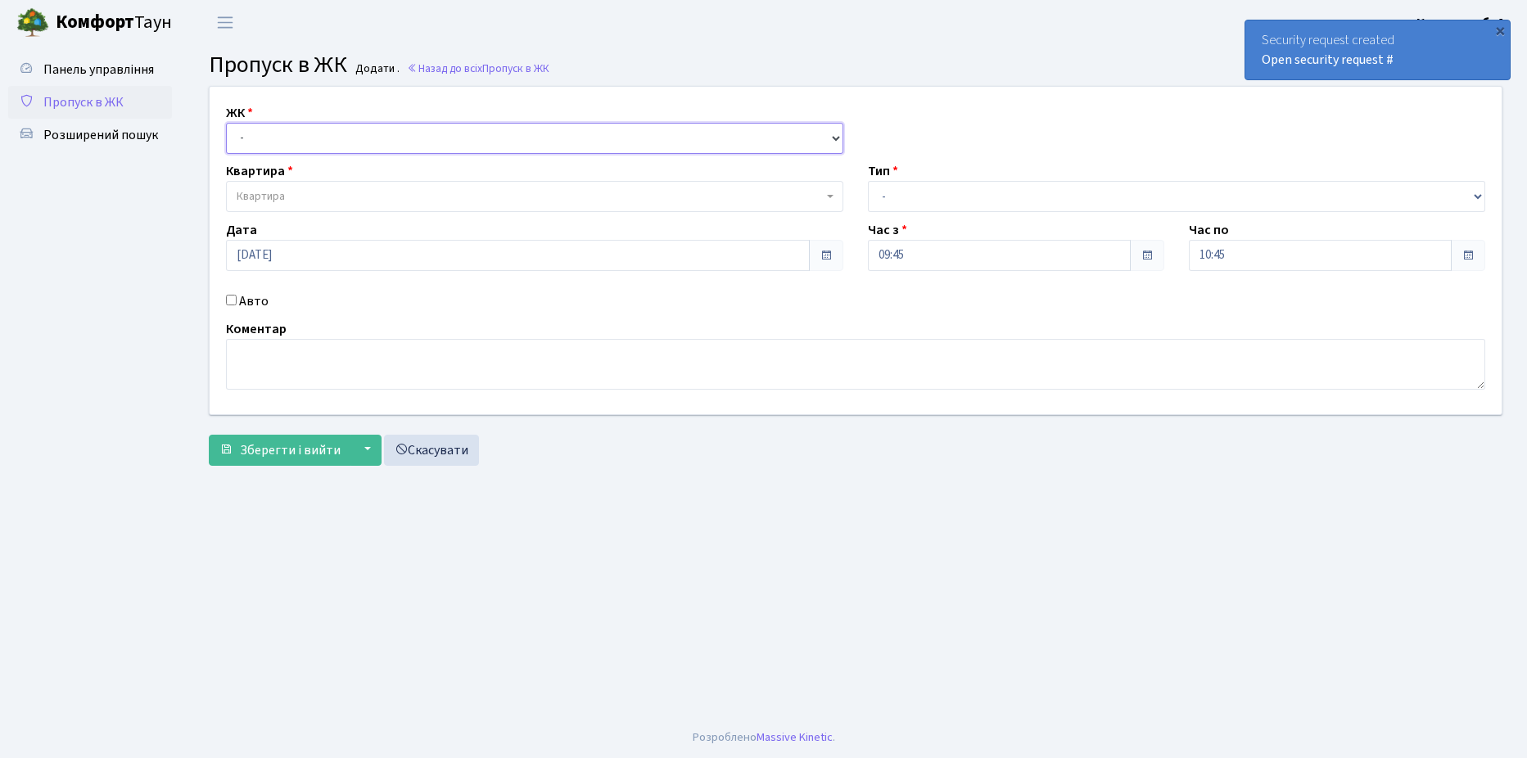
click at [309, 142] on select "- [STREET_ADDRESS]" at bounding box center [534, 138] width 617 height 31
select select "325"
click at [226, 123] on select "- [STREET_ADDRESS]" at bounding box center [534, 138] width 617 height 31
select select
click at [303, 192] on span "Квартира" at bounding box center [530, 196] width 586 height 16
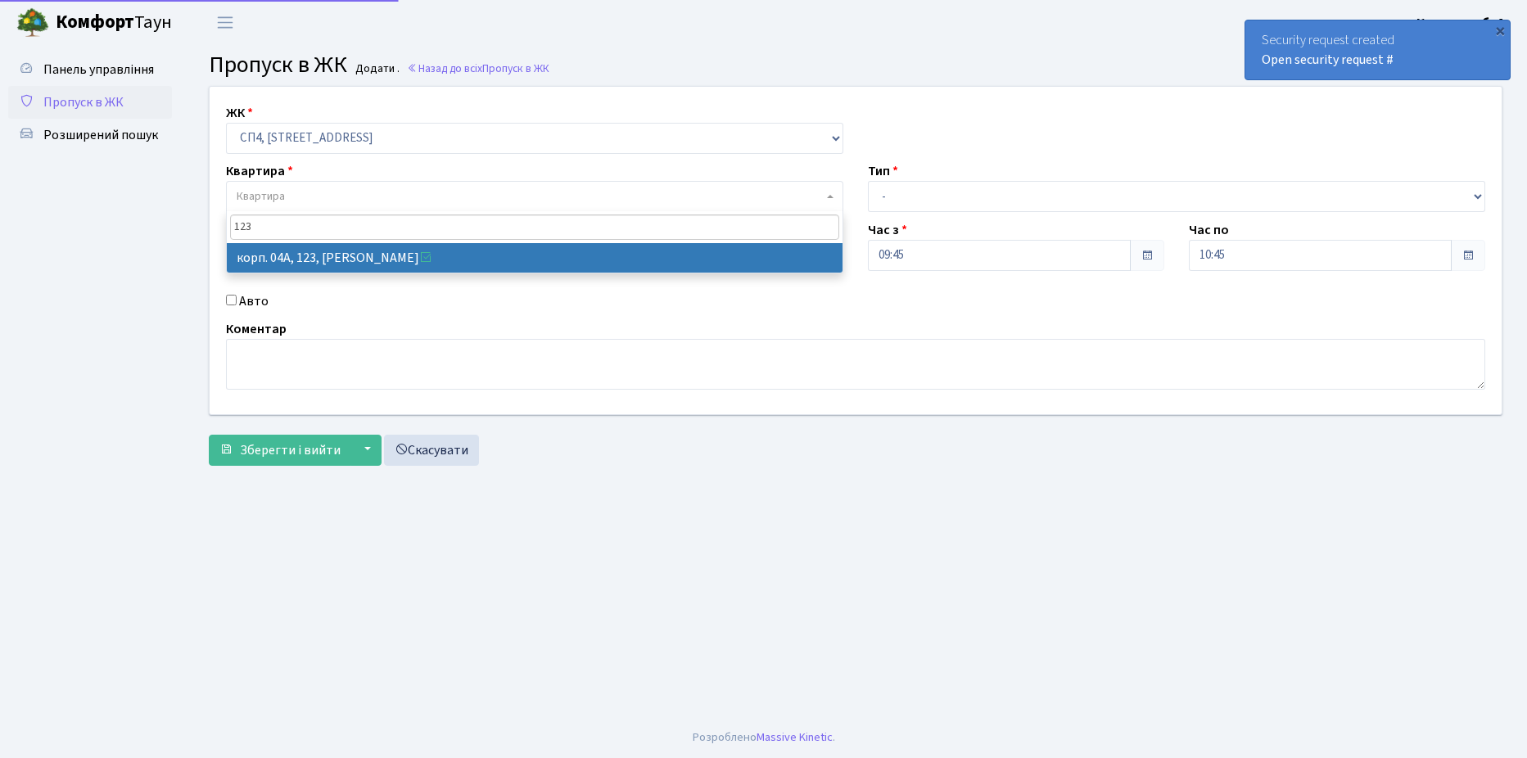
type input "123"
select select "21151"
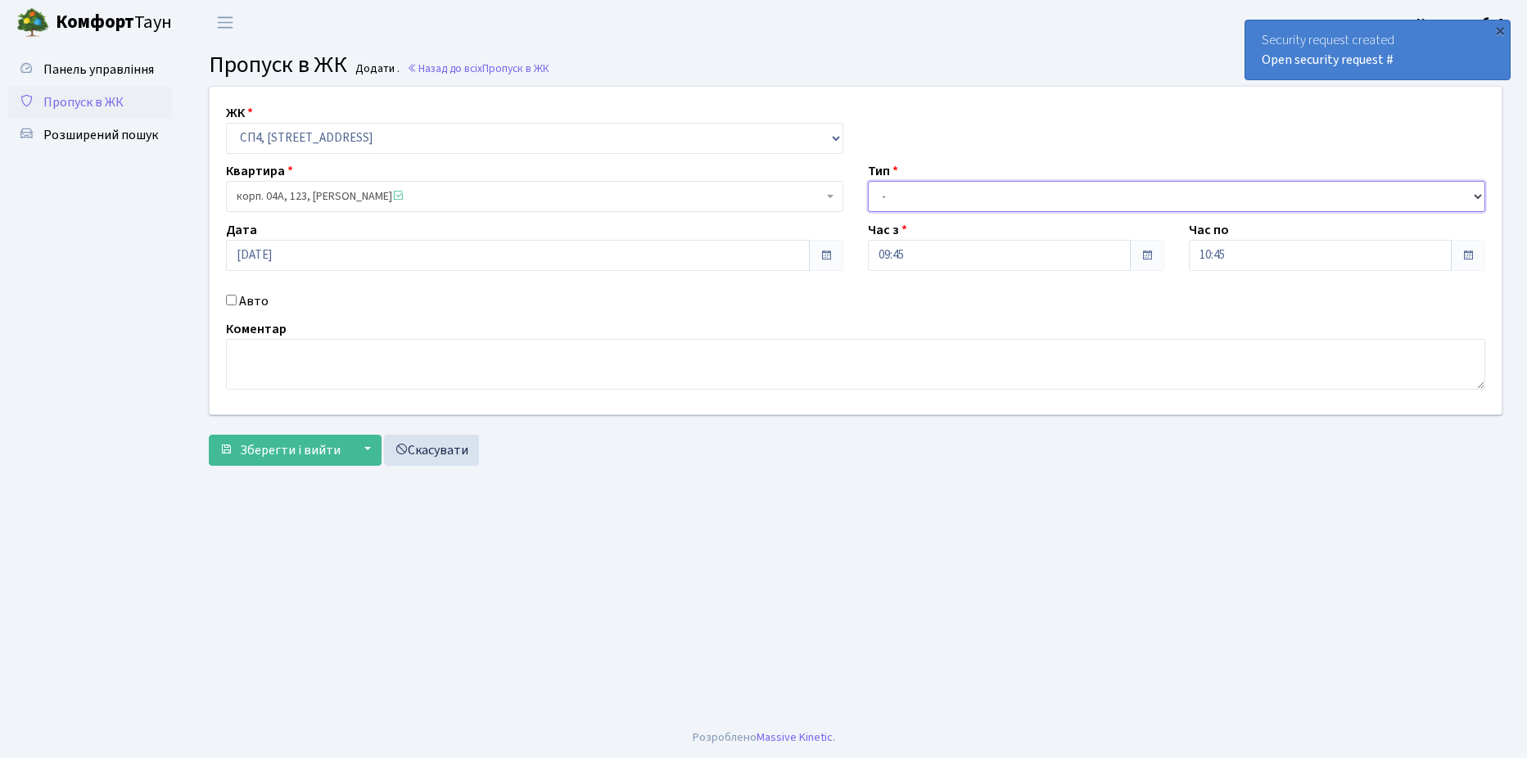
click at [921, 199] on select "- Доставка Таксі Гості Сервіс" at bounding box center [1176, 196] width 617 height 31
select select "18"
click at [868, 181] on select "- Доставка Таксі Гості Сервіс" at bounding box center [1176, 196] width 617 height 31
click at [294, 350] on textarea at bounding box center [855, 364] width 1259 height 51
click at [358, 350] on textarea "Чернофваненко 2 Юрєв" at bounding box center [855, 364] width 1259 height 51
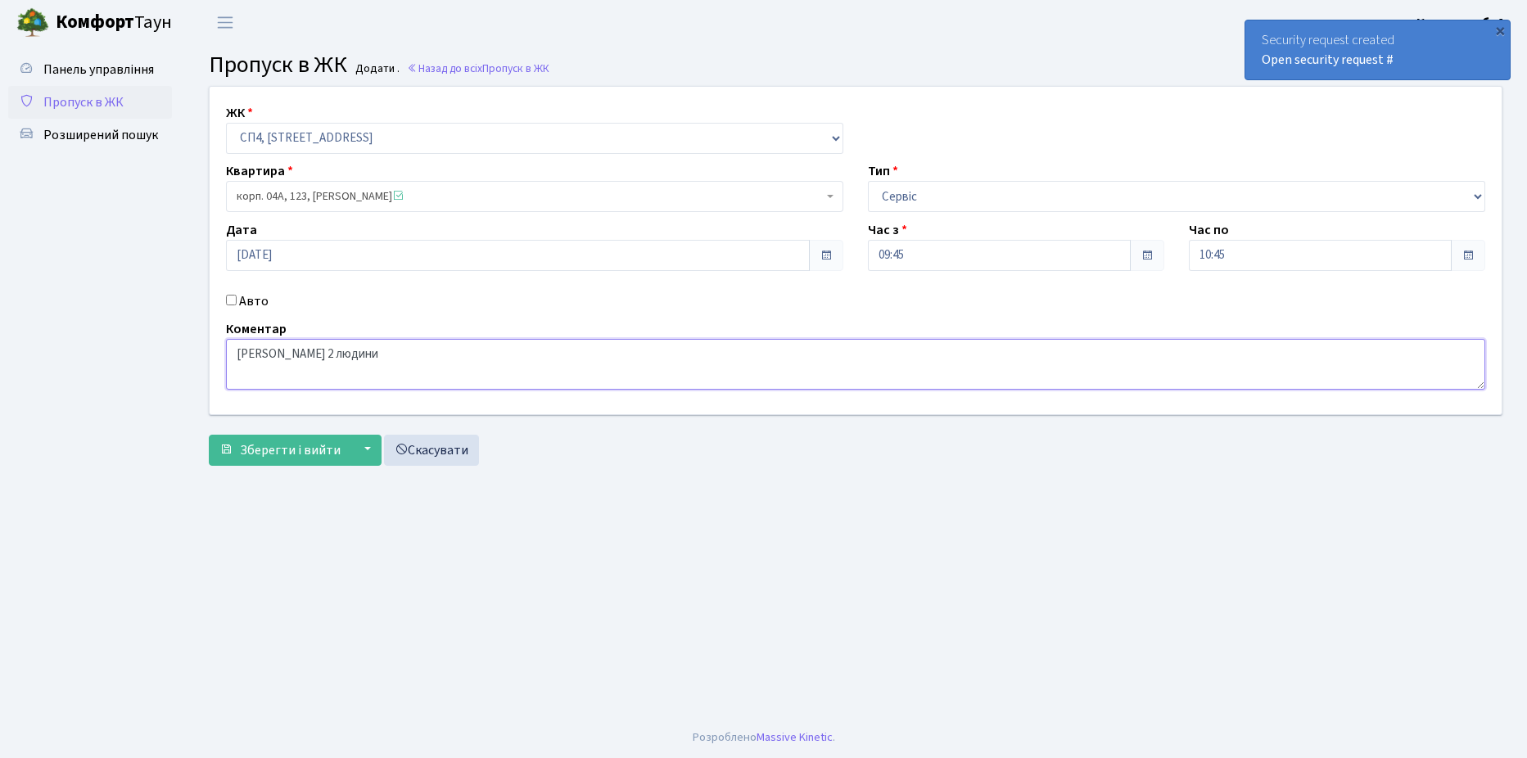
click at [408, 364] on textarea "Черноіваненко 2 людини" at bounding box center [855, 364] width 1259 height 51
type textarea "Черноіваненко 2 людини Юрєв пропустити"
click at [330, 464] on button "Зберегти і вийти" at bounding box center [280, 450] width 142 height 31
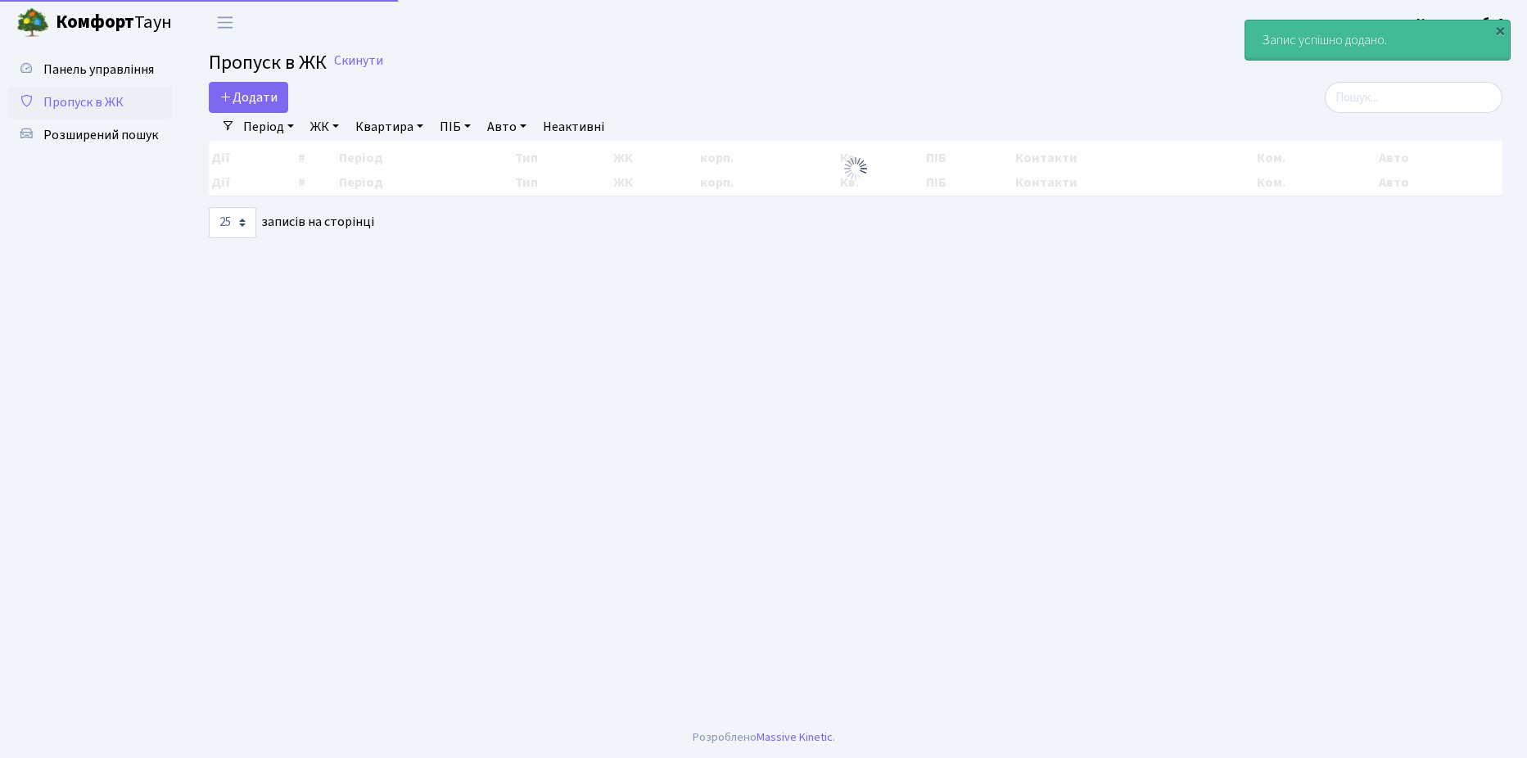
select select "25"
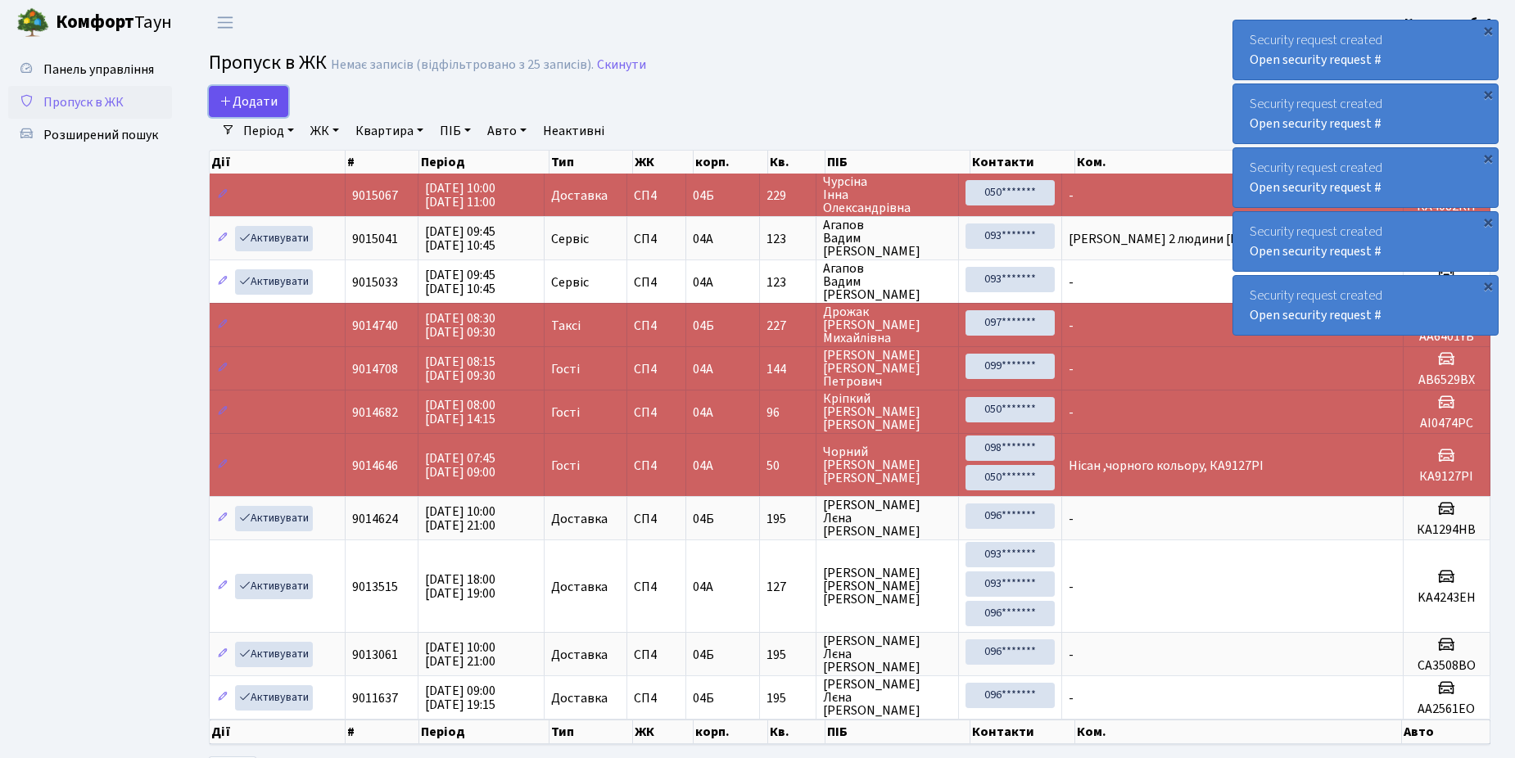
click at [233, 94] on span "Додати" at bounding box center [248, 102] width 58 height 18
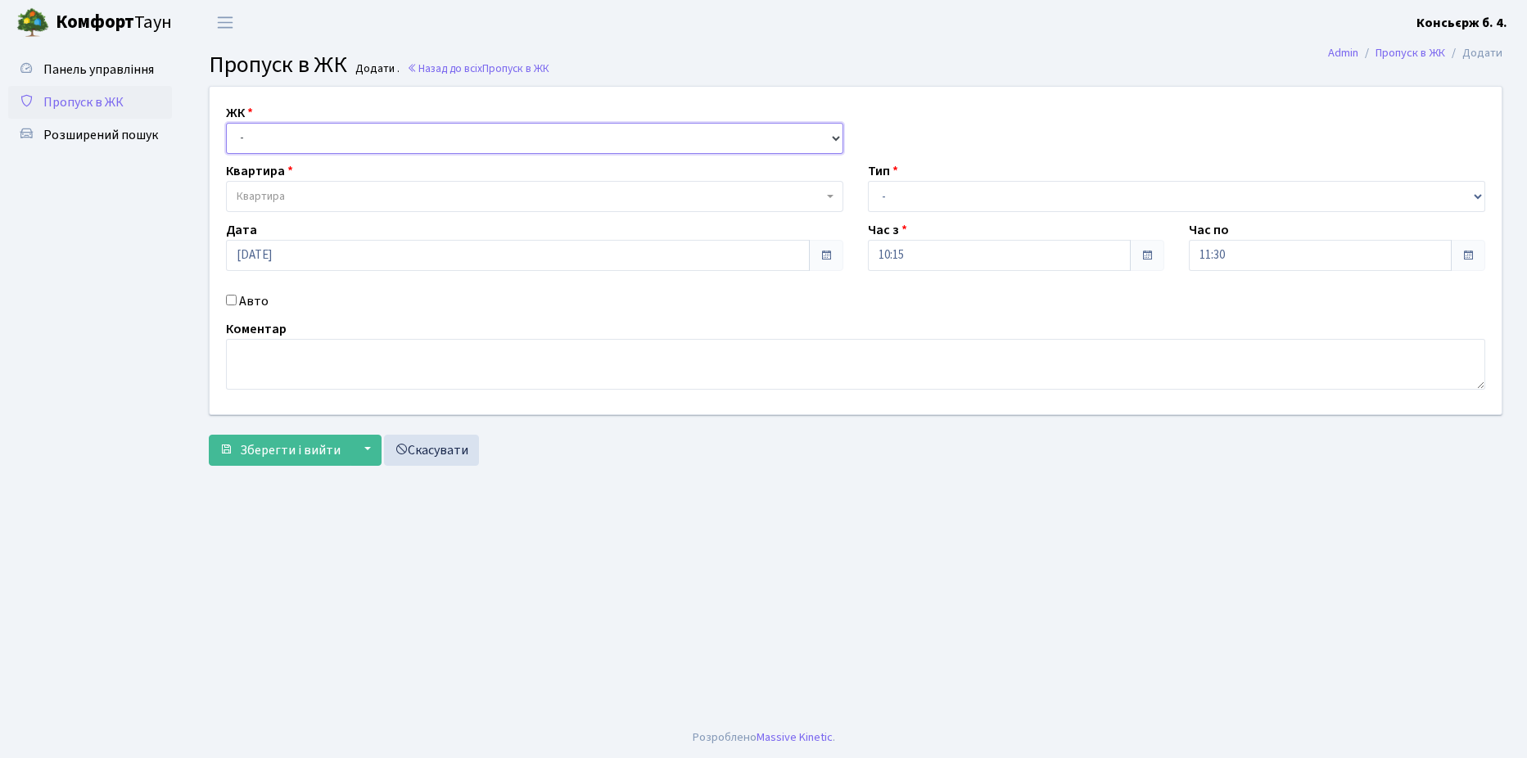
click at [326, 151] on select "- [STREET_ADDRESS]" at bounding box center [534, 138] width 617 height 31
select select "325"
click at [226, 123] on select "- [STREET_ADDRESS]" at bounding box center [534, 138] width 617 height 31
select select
click at [314, 193] on span "Квартира" at bounding box center [530, 196] width 586 height 16
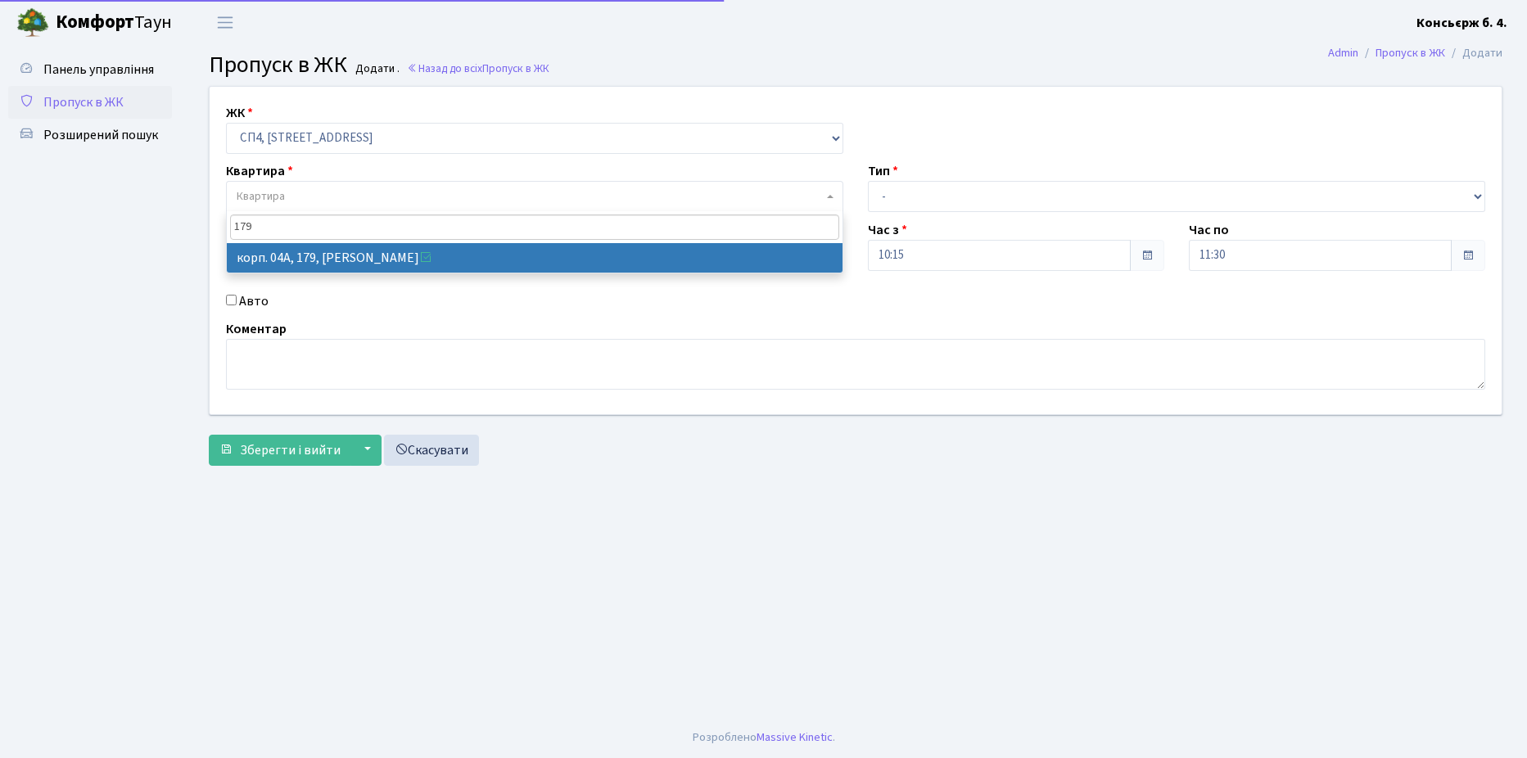
type input "179"
select select "21207"
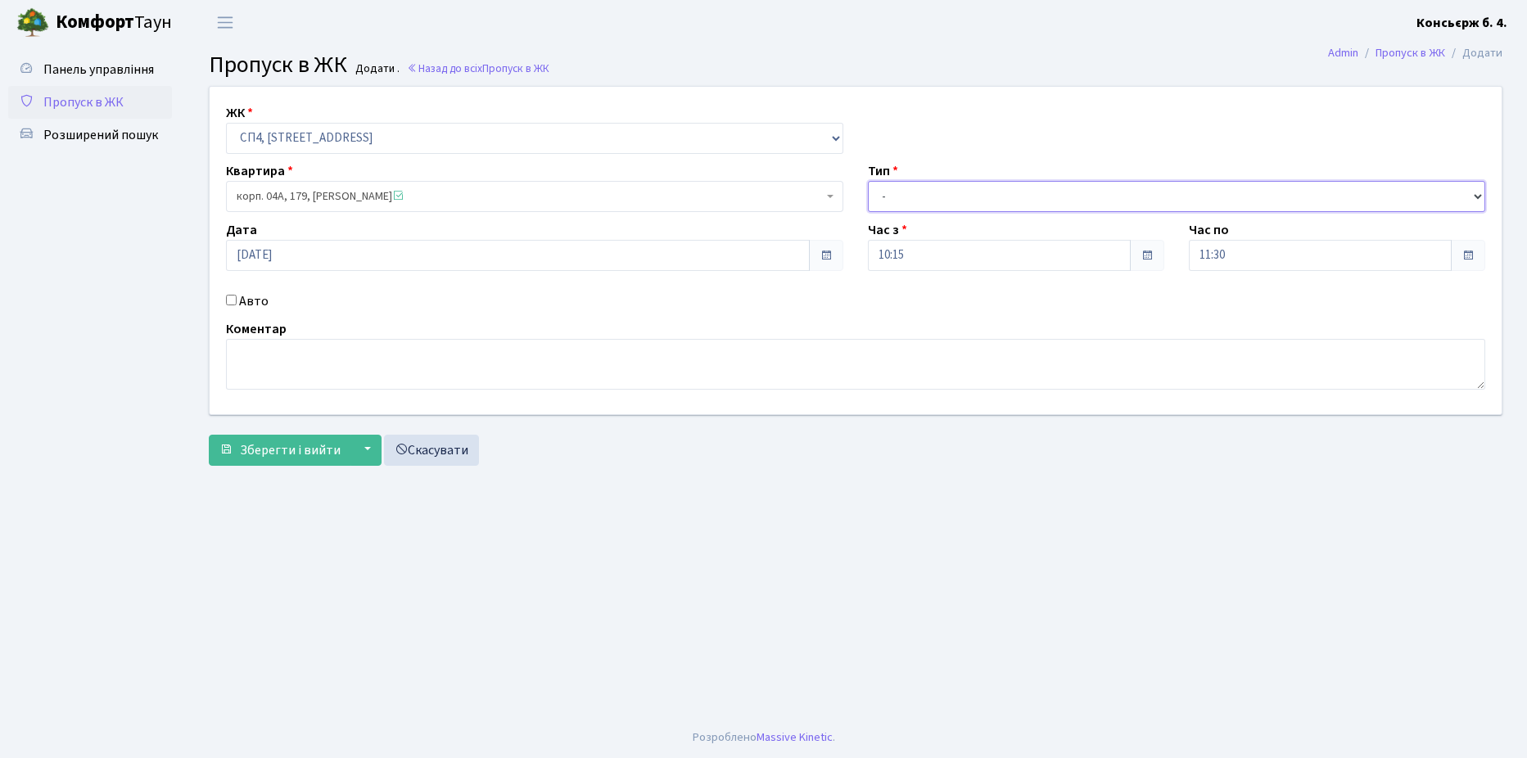
drag, startPoint x: 928, startPoint y: 192, endPoint x: 928, endPoint y: 210, distance: 17.2
click at [928, 192] on select "- Доставка Таксі Гості Сервіс" at bounding box center [1176, 196] width 617 height 31
select select "1"
click at [868, 181] on select "- Доставка Таксі Гості Сервіс" at bounding box center [1176, 196] width 617 height 31
click at [230, 304] on input "Авто" at bounding box center [231, 300] width 11 height 11
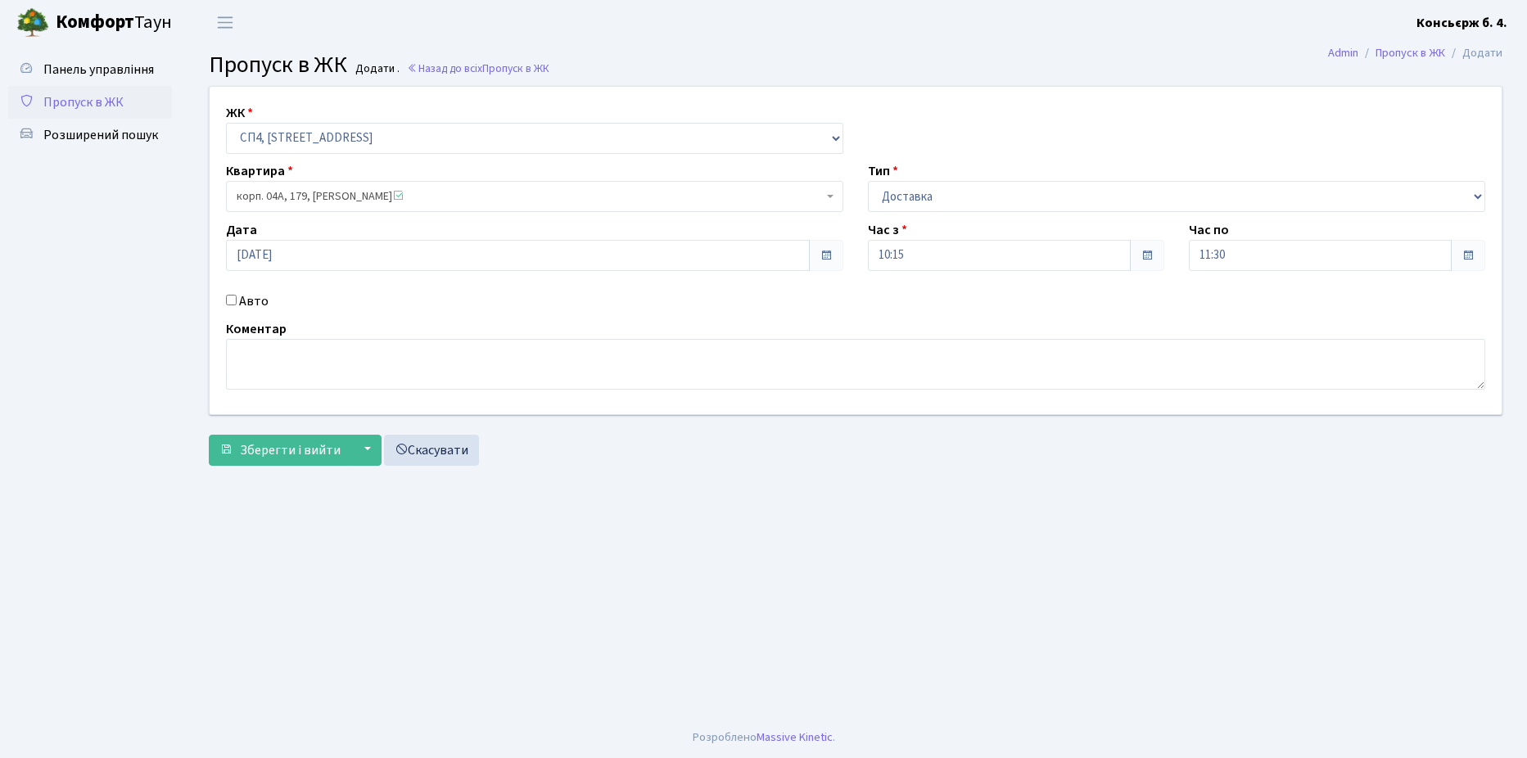
checkbox input "true"
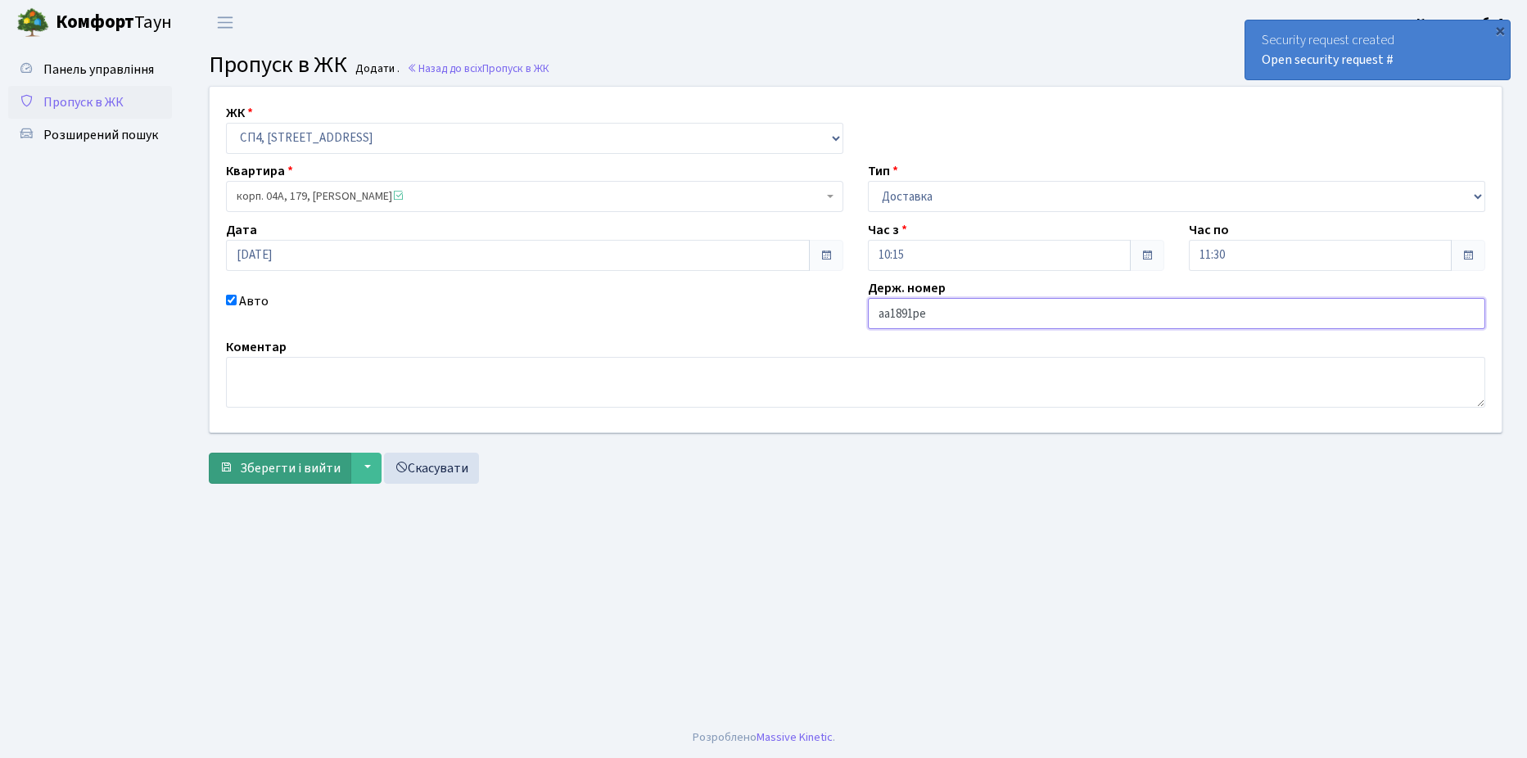
type input "aa1891pe"
click at [308, 464] on span "Зберегти і вийти" at bounding box center [290, 468] width 101 height 18
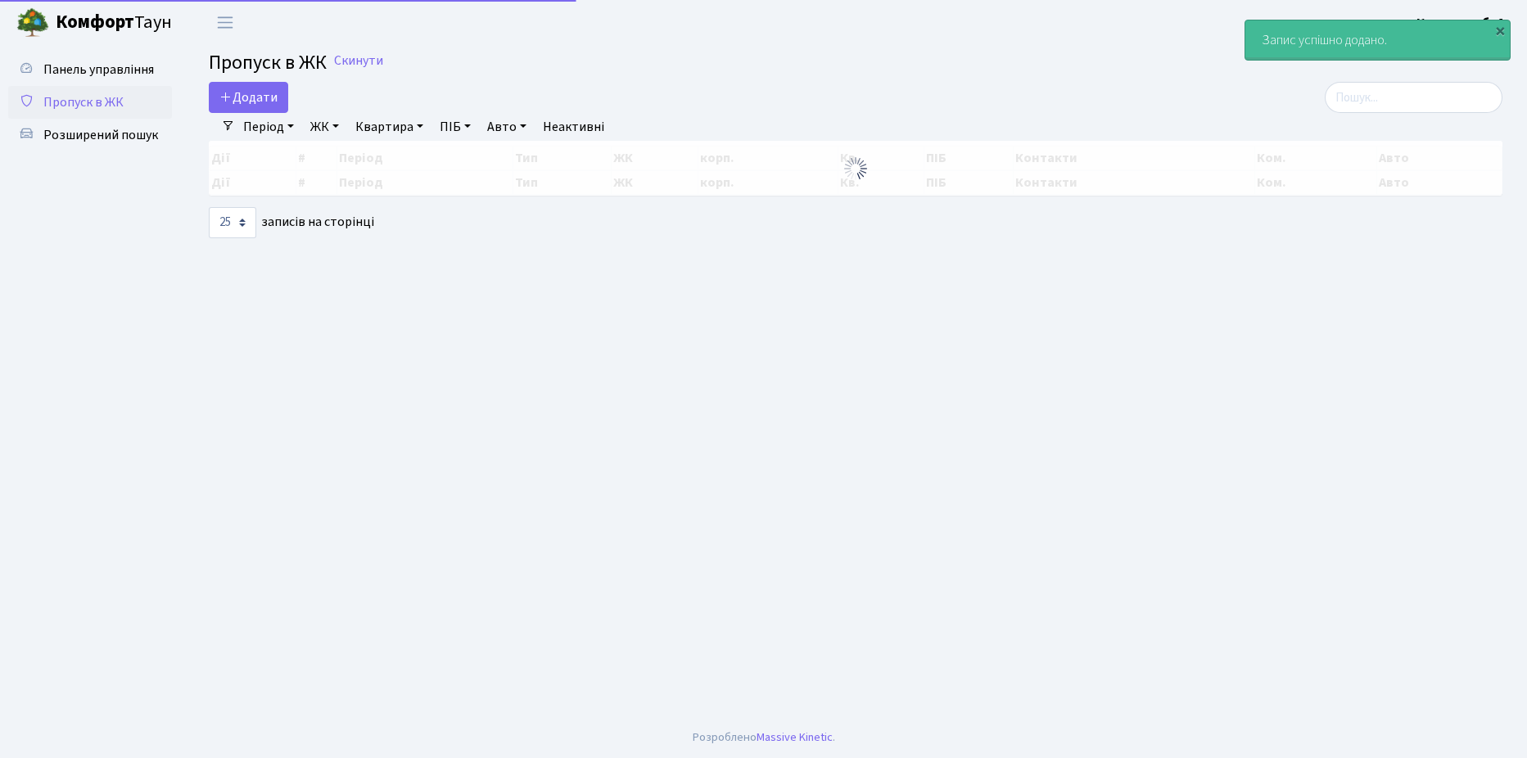
select select "25"
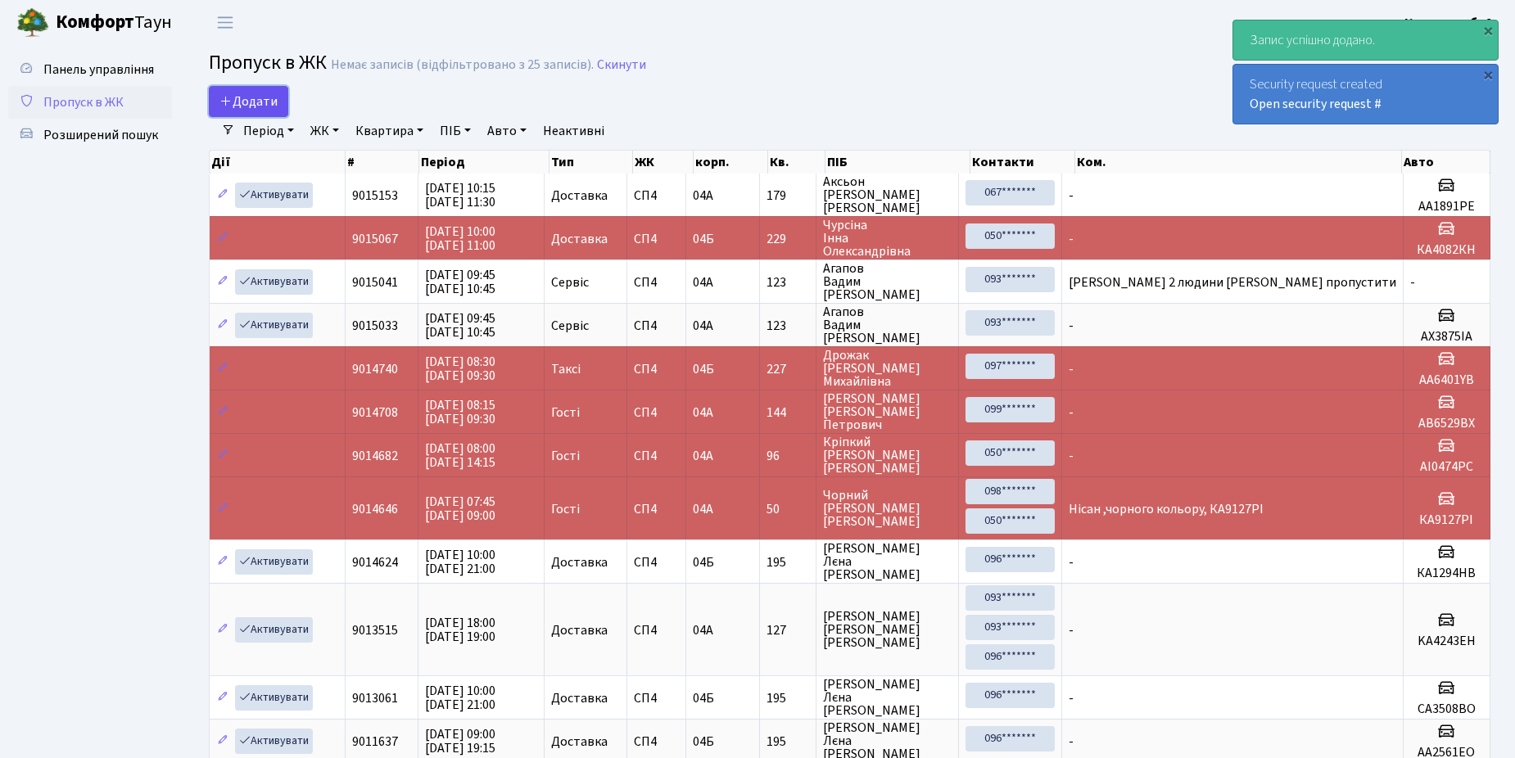
click at [230, 97] on icon at bounding box center [225, 100] width 13 height 13
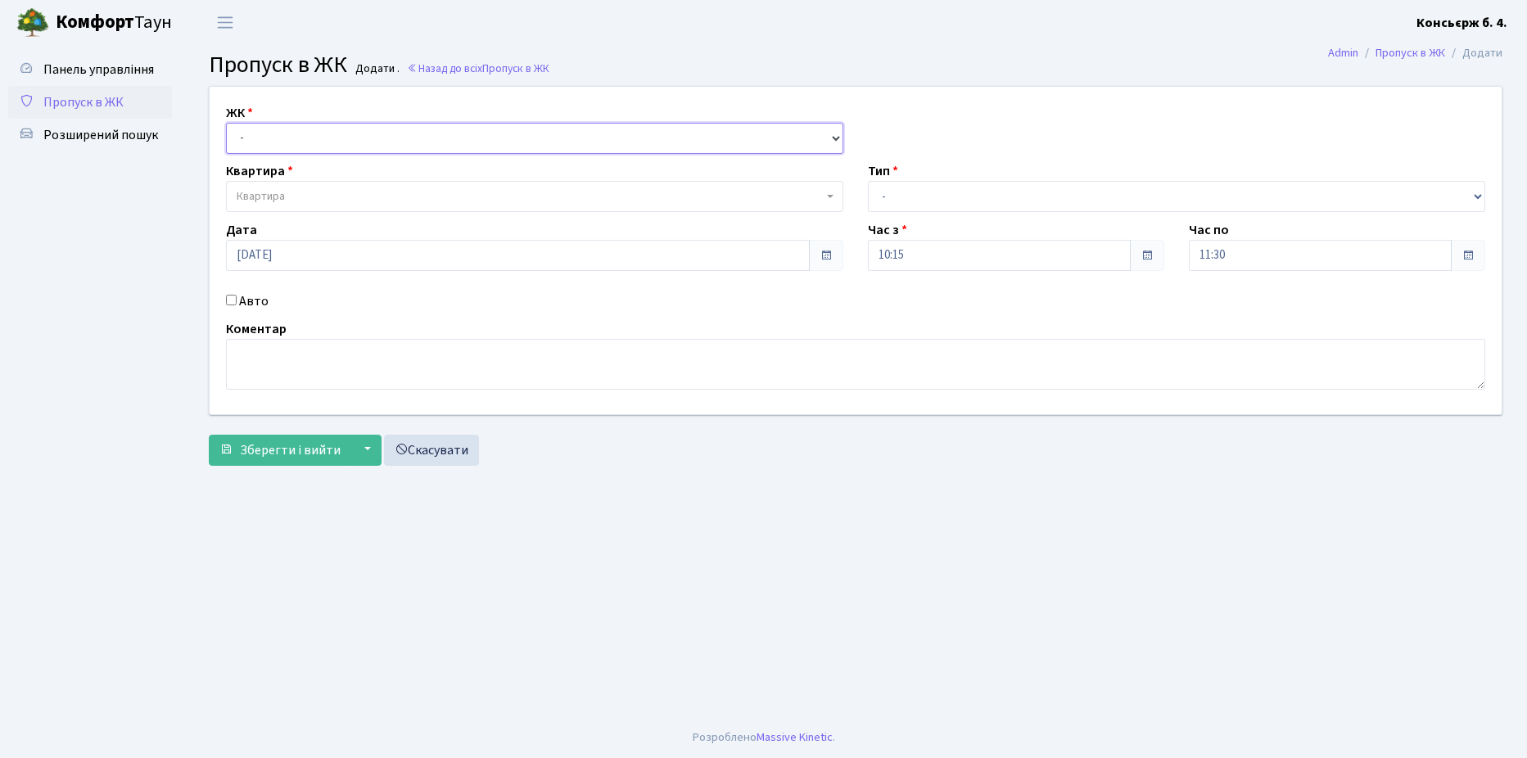
drag, startPoint x: 288, startPoint y: 132, endPoint x: 289, endPoint y: 156, distance: 23.8
click at [288, 132] on select "- [STREET_ADDRESS]" at bounding box center [534, 138] width 617 height 31
select select "325"
click at [226, 123] on select "- [STREET_ADDRESS]" at bounding box center [534, 138] width 617 height 31
select select
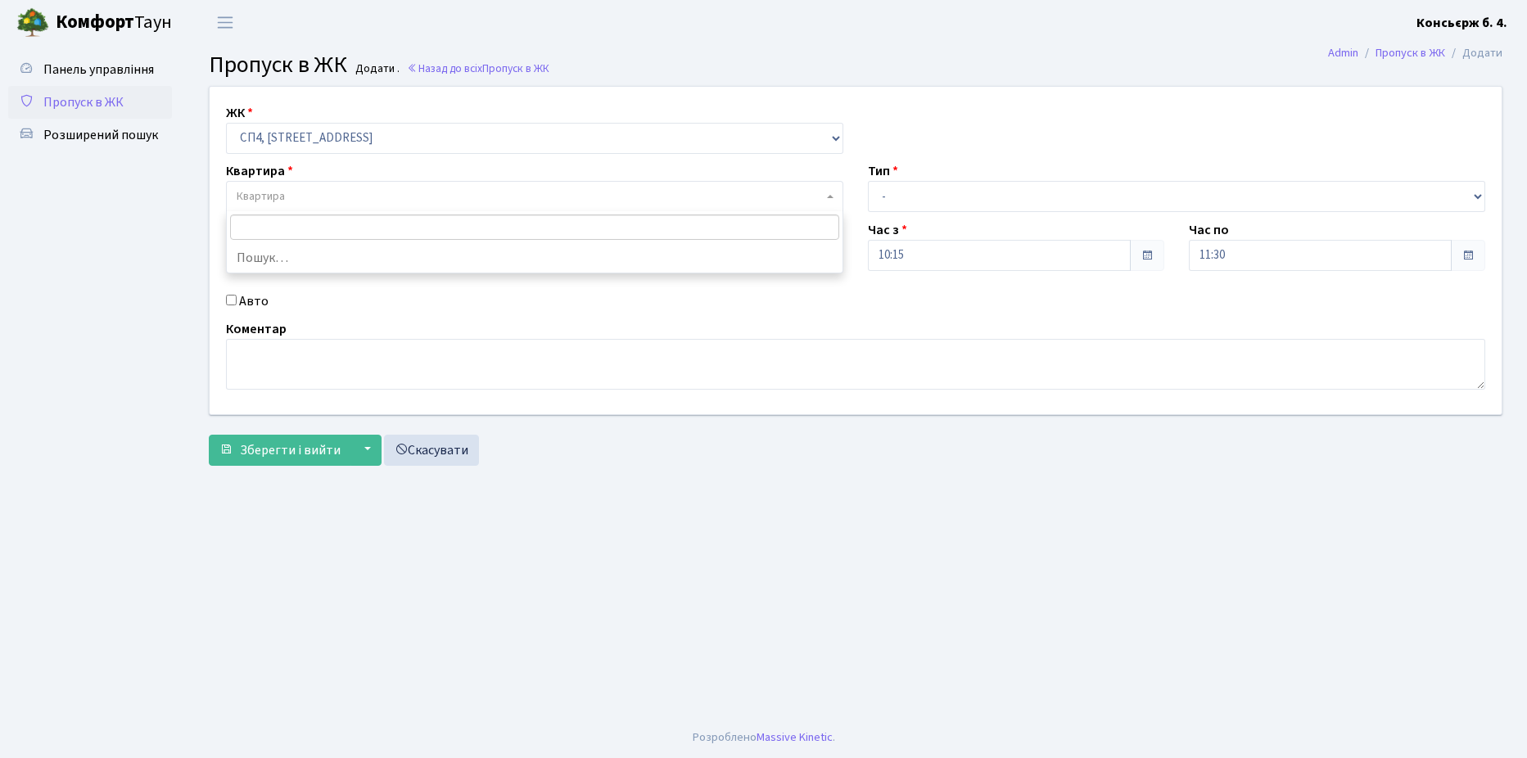
click at [297, 192] on span "Квартира" at bounding box center [530, 196] width 586 height 16
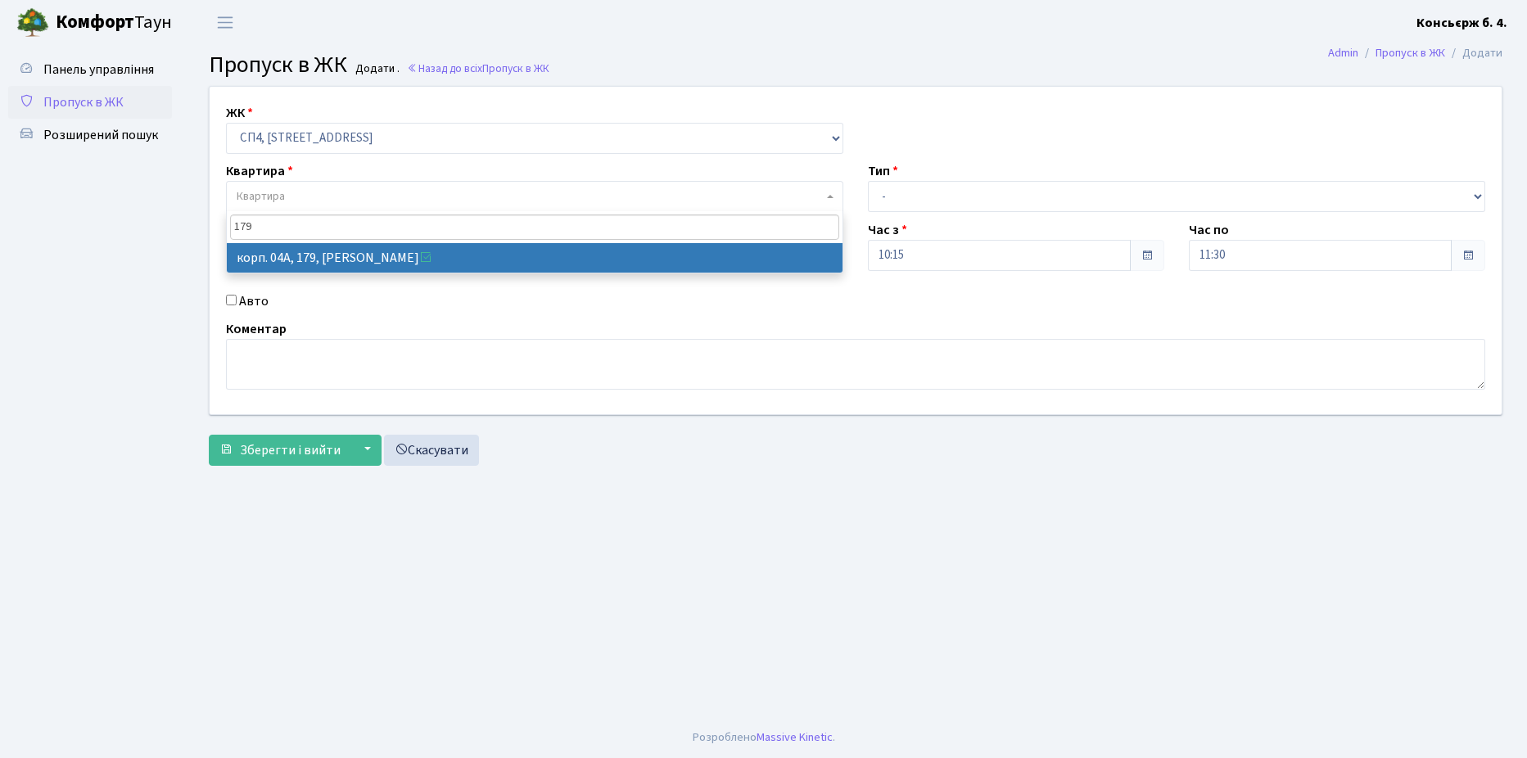
type input "179"
select select "21207"
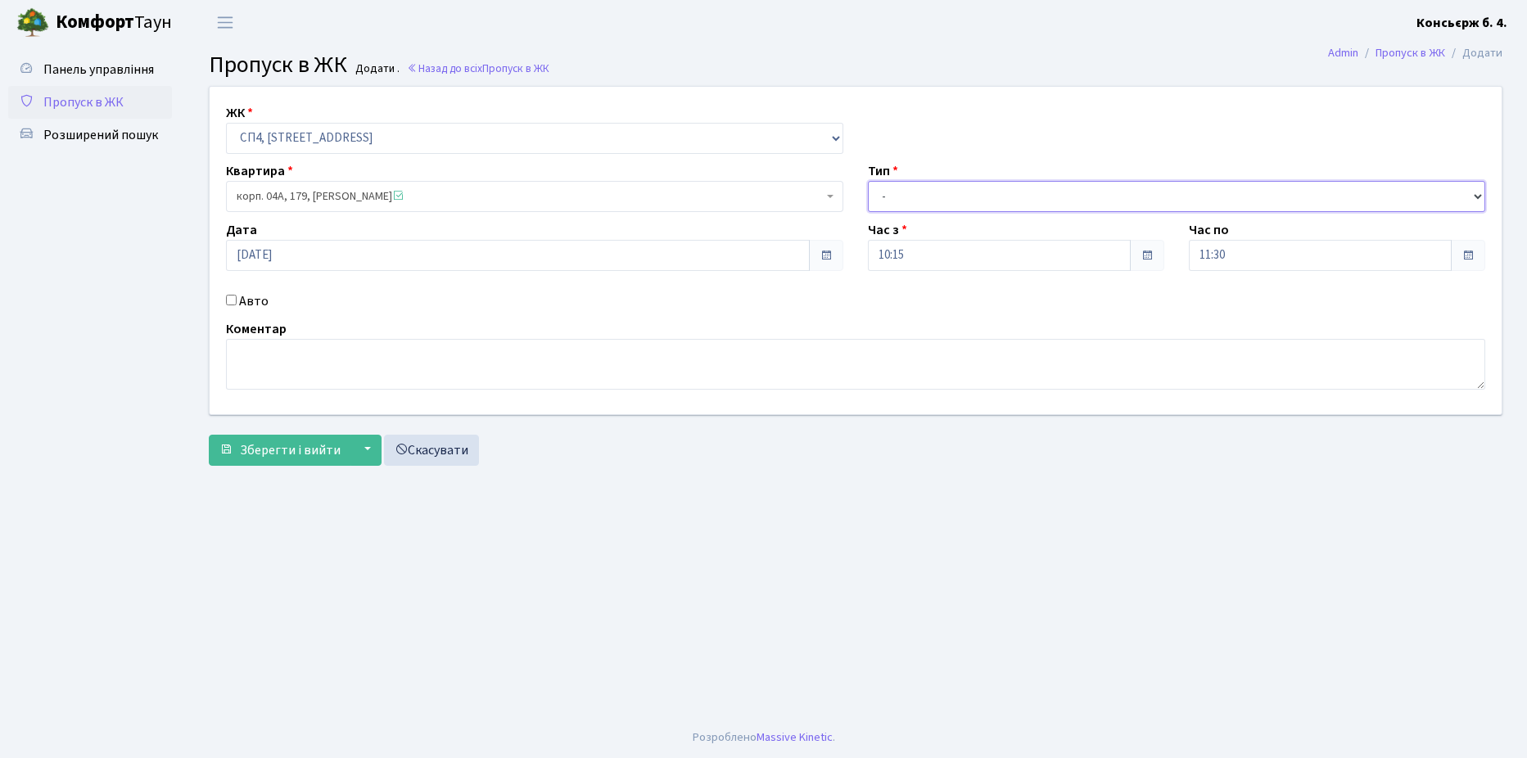
click at [905, 201] on select "- Доставка Таксі Гості Сервіс" at bounding box center [1176, 196] width 617 height 31
select select "18"
click at [868, 181] on select "- Доставка Таксі Гості Сервіс" at bounding box center [1176, 196] width 617 height 31
click at [226, 302] on div "Авто" at bounding box center [535, 302] width 642 height 20
click at [228, 301] on input "Авто" at bounding box center [231, 300] width 11 height 11
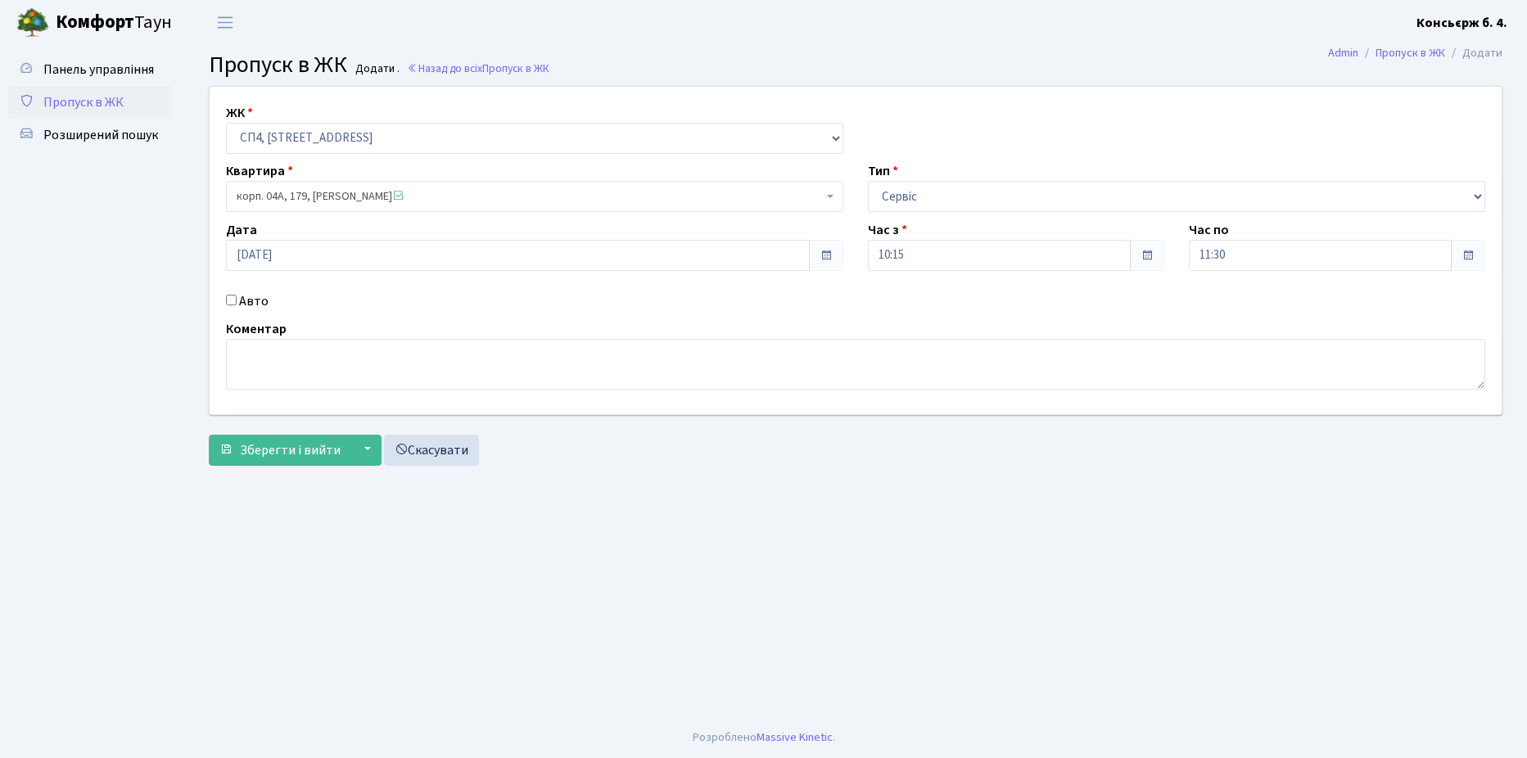
checkbox input "true"
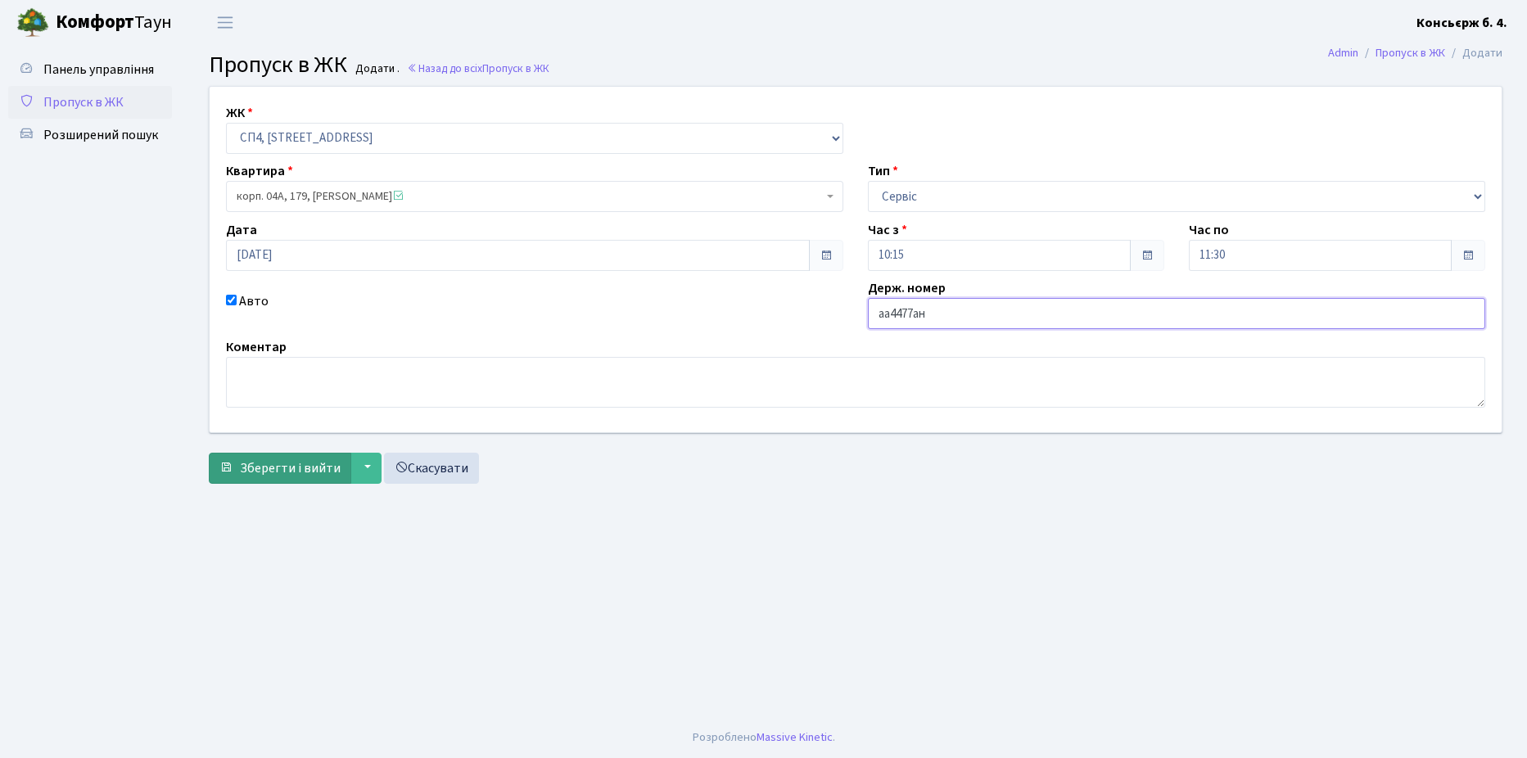
type input "aa4477aн"
click at [288, 465] on span "Зберегти і вийти" at bounding box center [290, 468] width 101 height 18
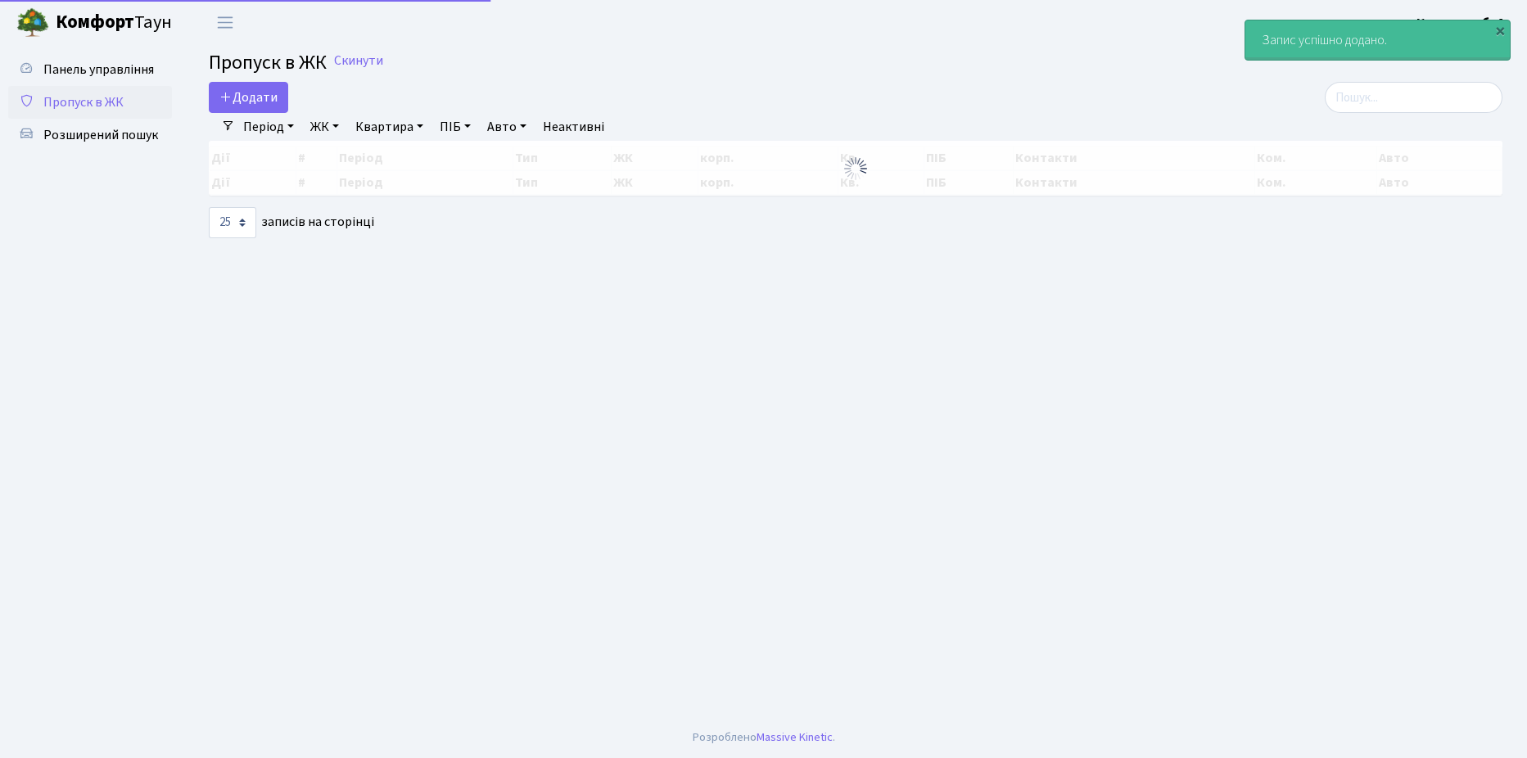
select select "25"
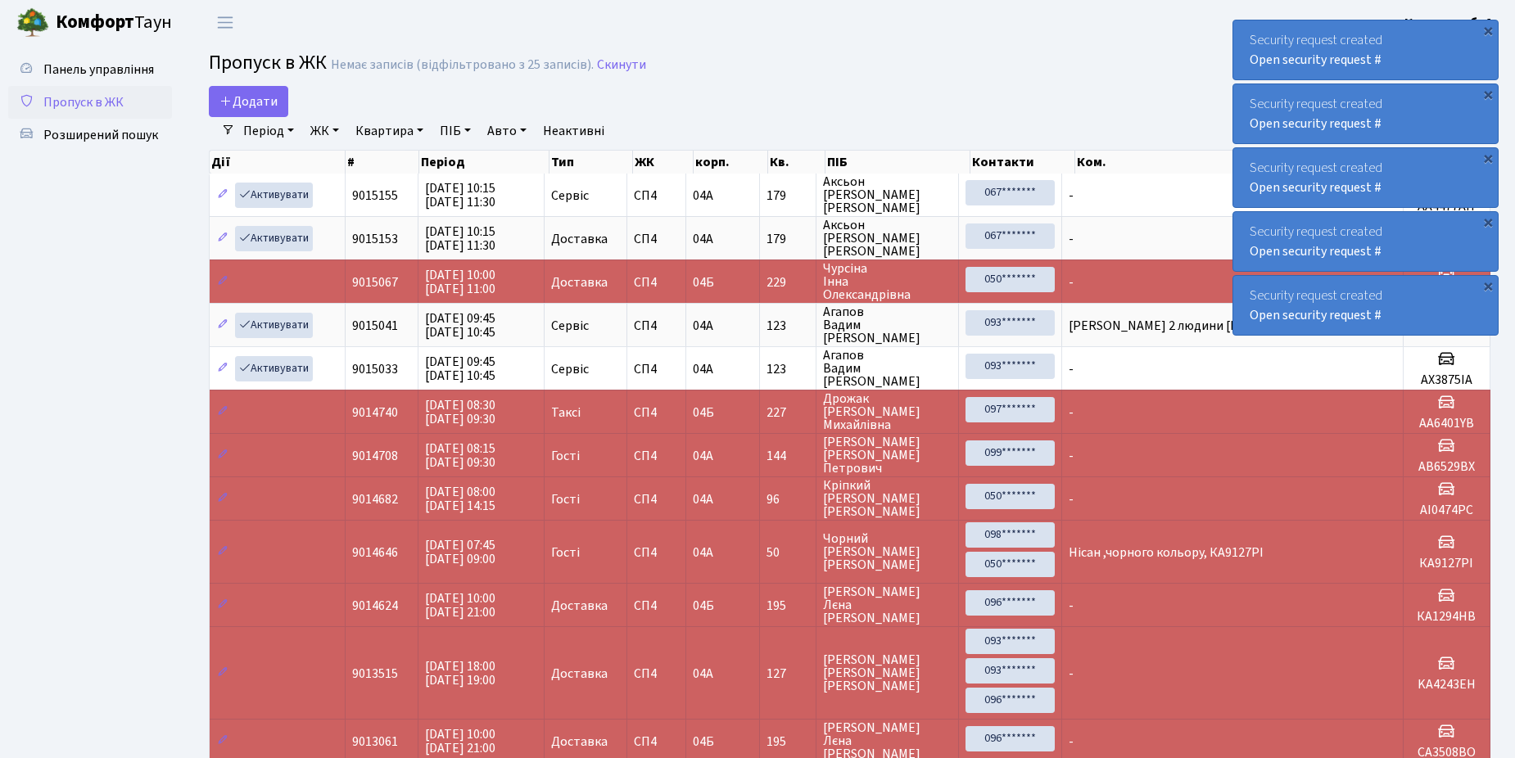
click at [95, 98] on span "Пропуск в ЖК" at bounding box center [83, 102] width 80 height 18
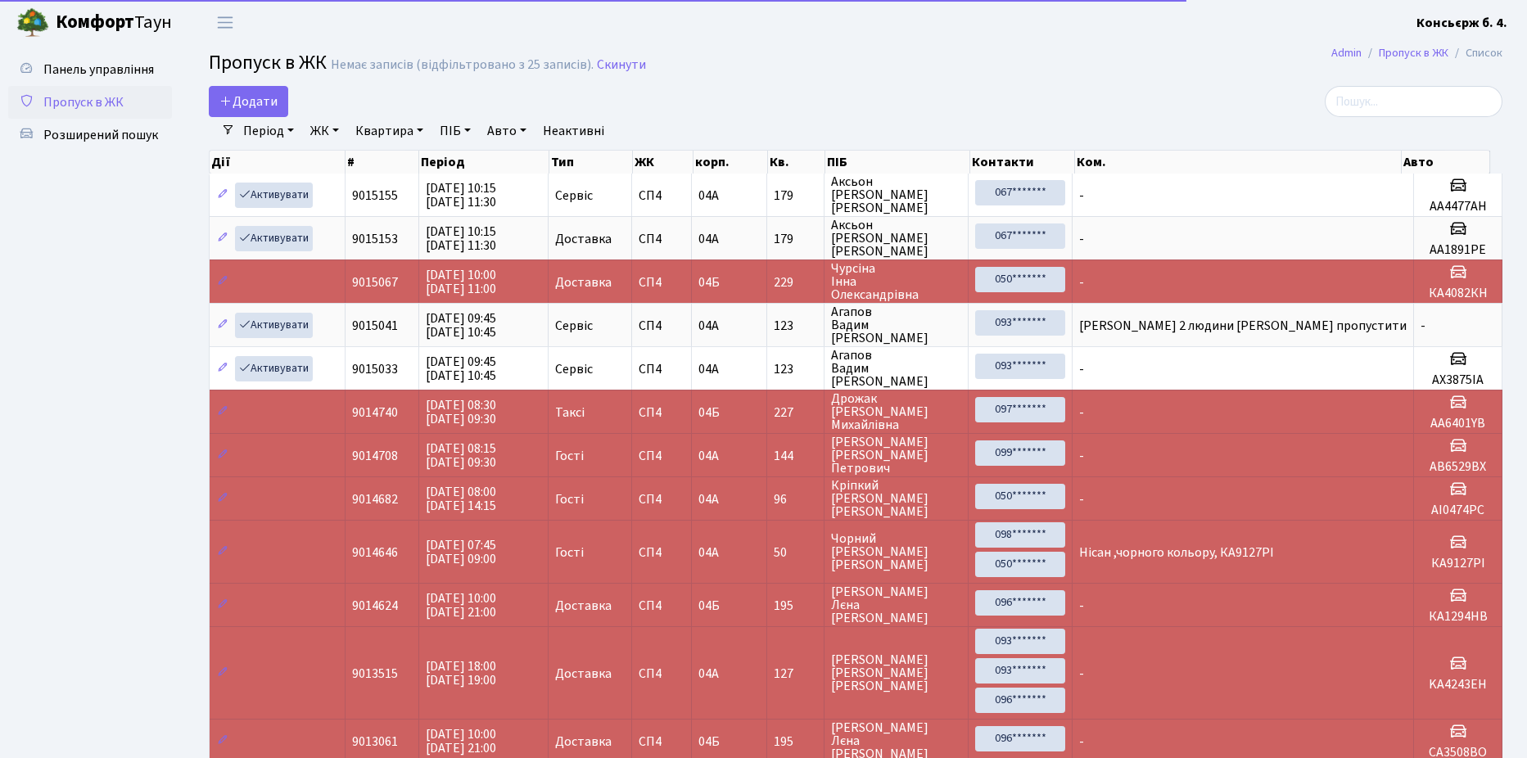
select select "25"
